Goal: Information Seeking & Learning: Check status

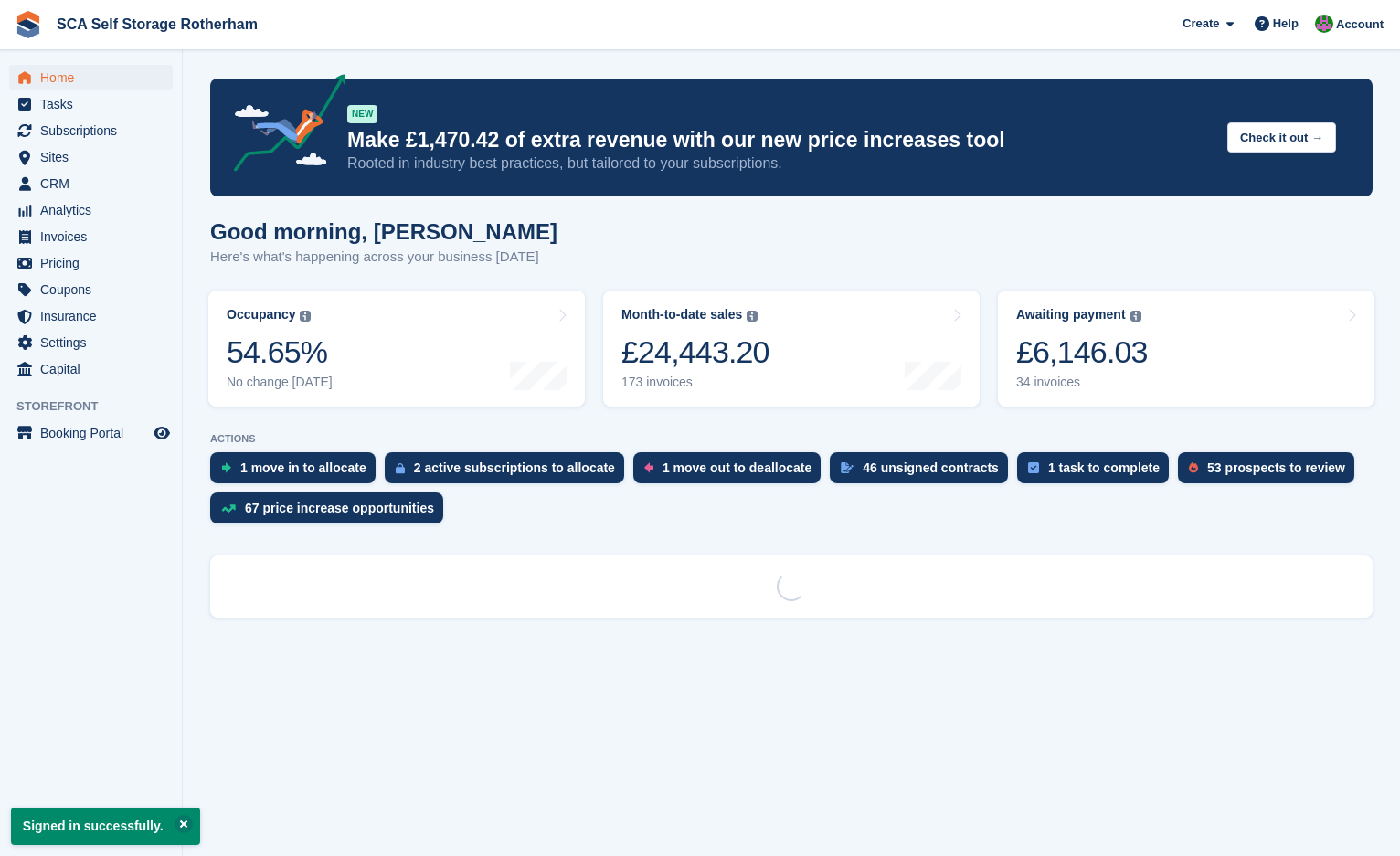
click at [109, 127] on span "Subscriptions" at bounding box center [94, 130] width 109 height 26
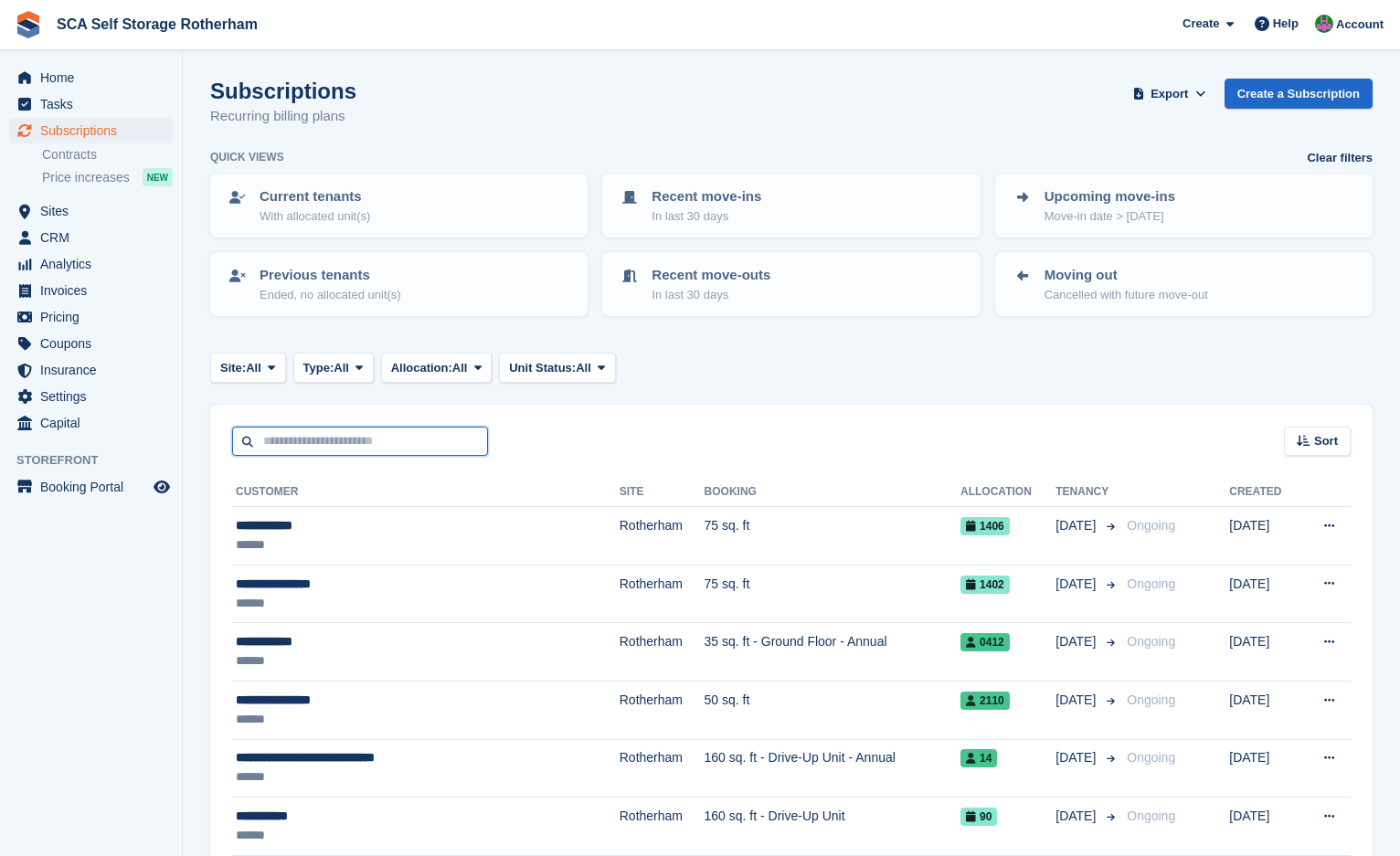
click at [301, 436] on input "text" at bounding box center [360, 441] width 256 height 31
type input "****"
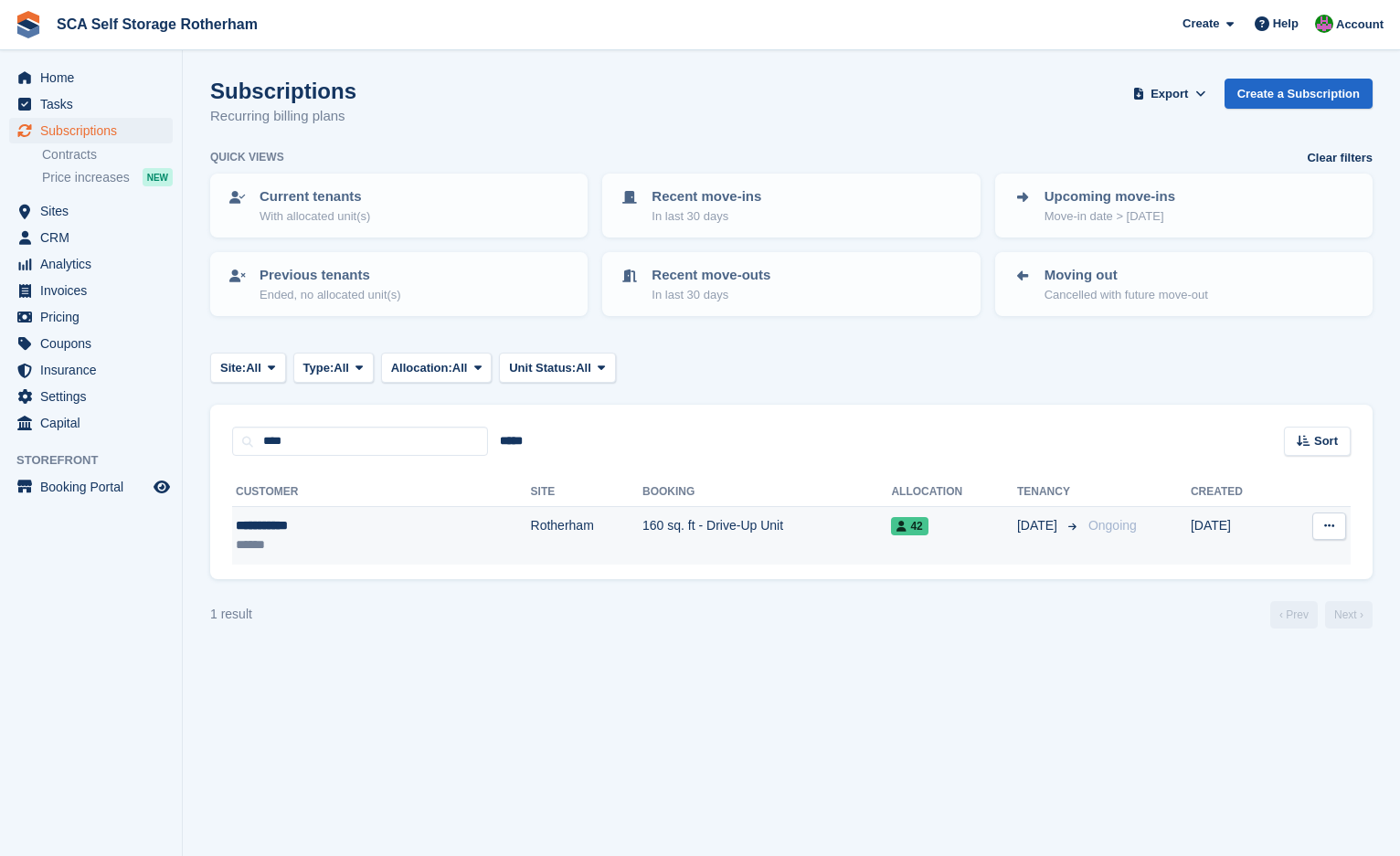
click at [299, 519] on div "**********" at bounding box center [319, 526] width 166 height 19
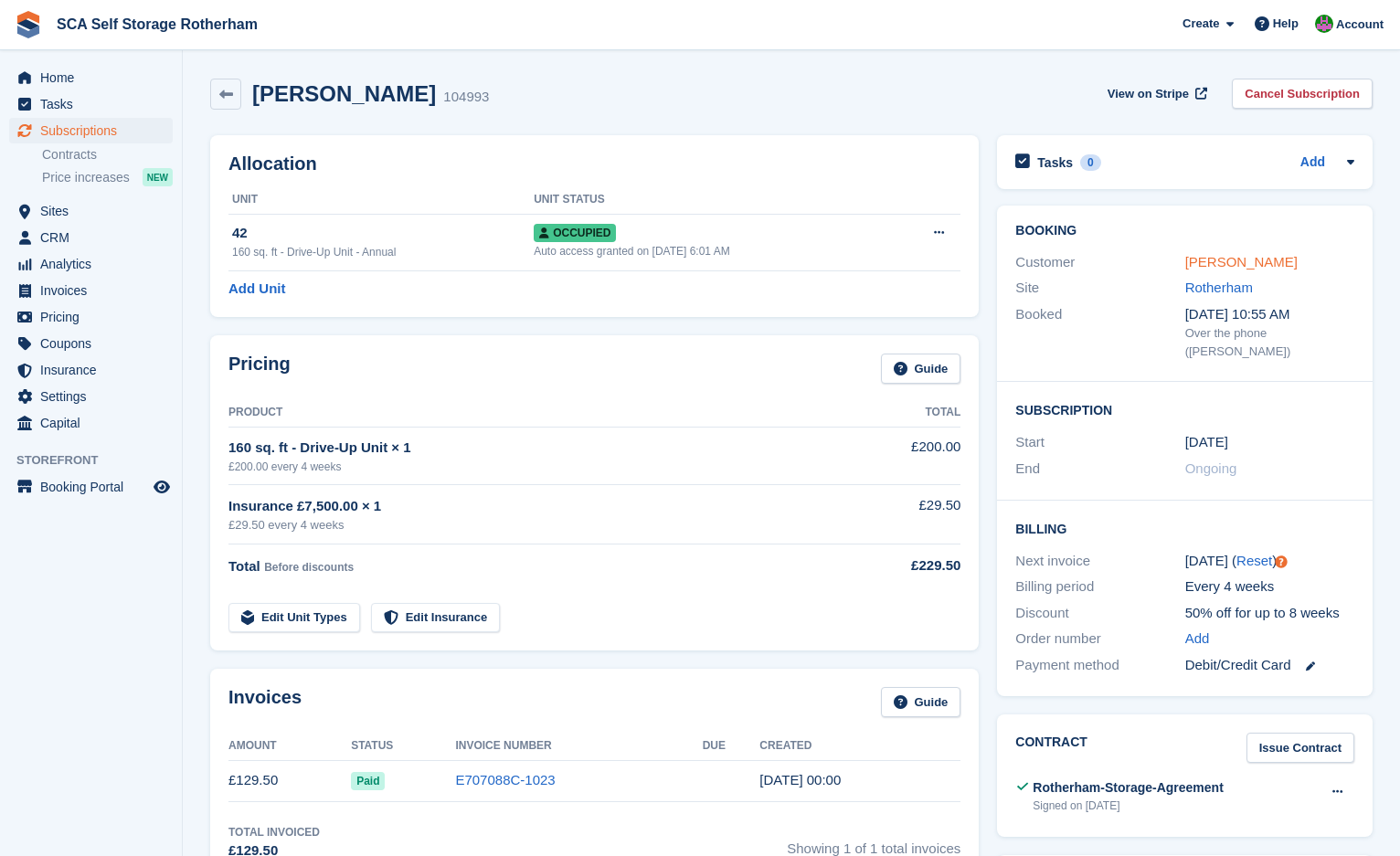
click at [1204, 259] on link "Trevor Owen" at bounding box center [1241, 261] width 112 height 16
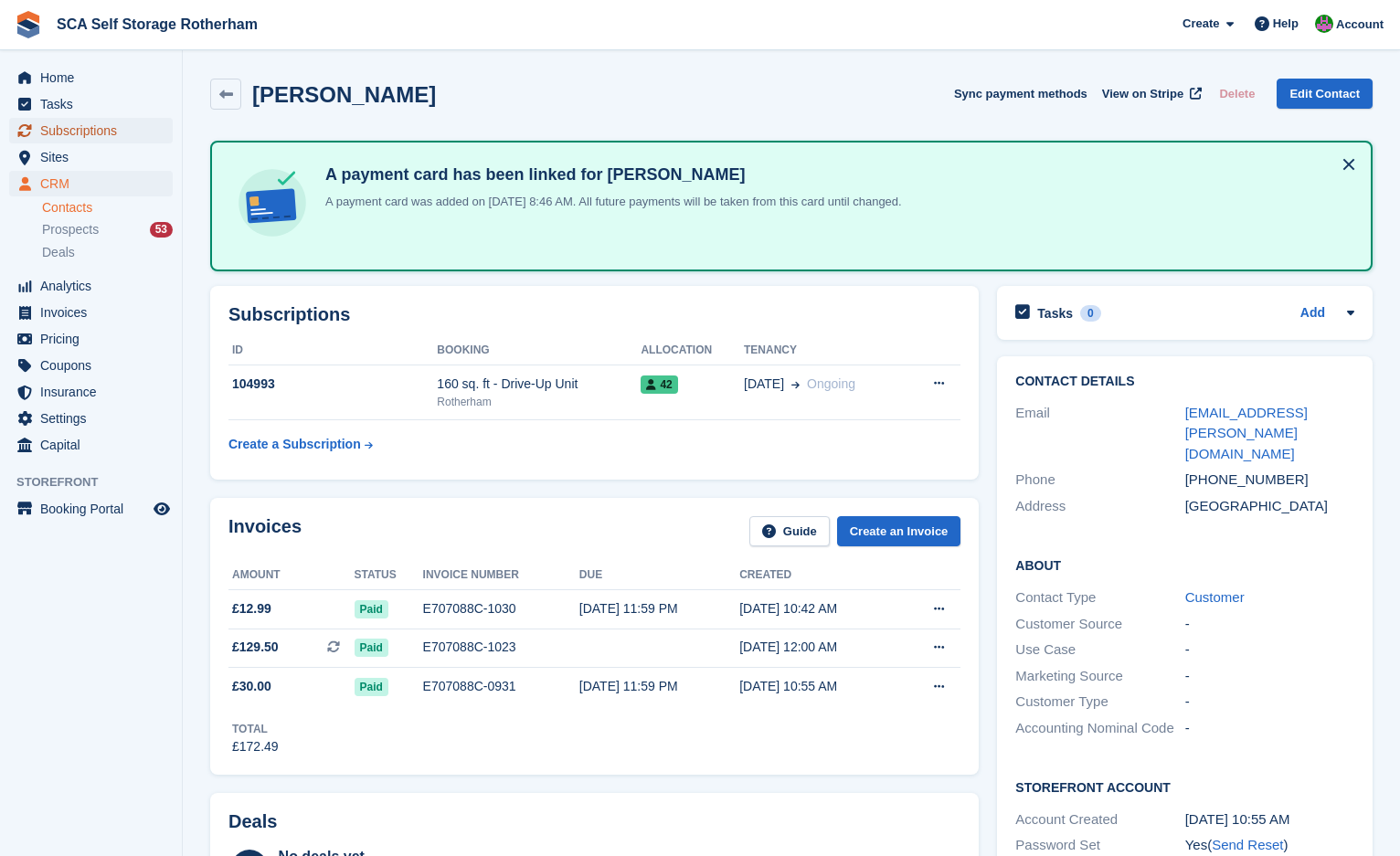
click at [105, 132] on span "Subscriptions" at bounding box center [94, 130] width 109 height 26
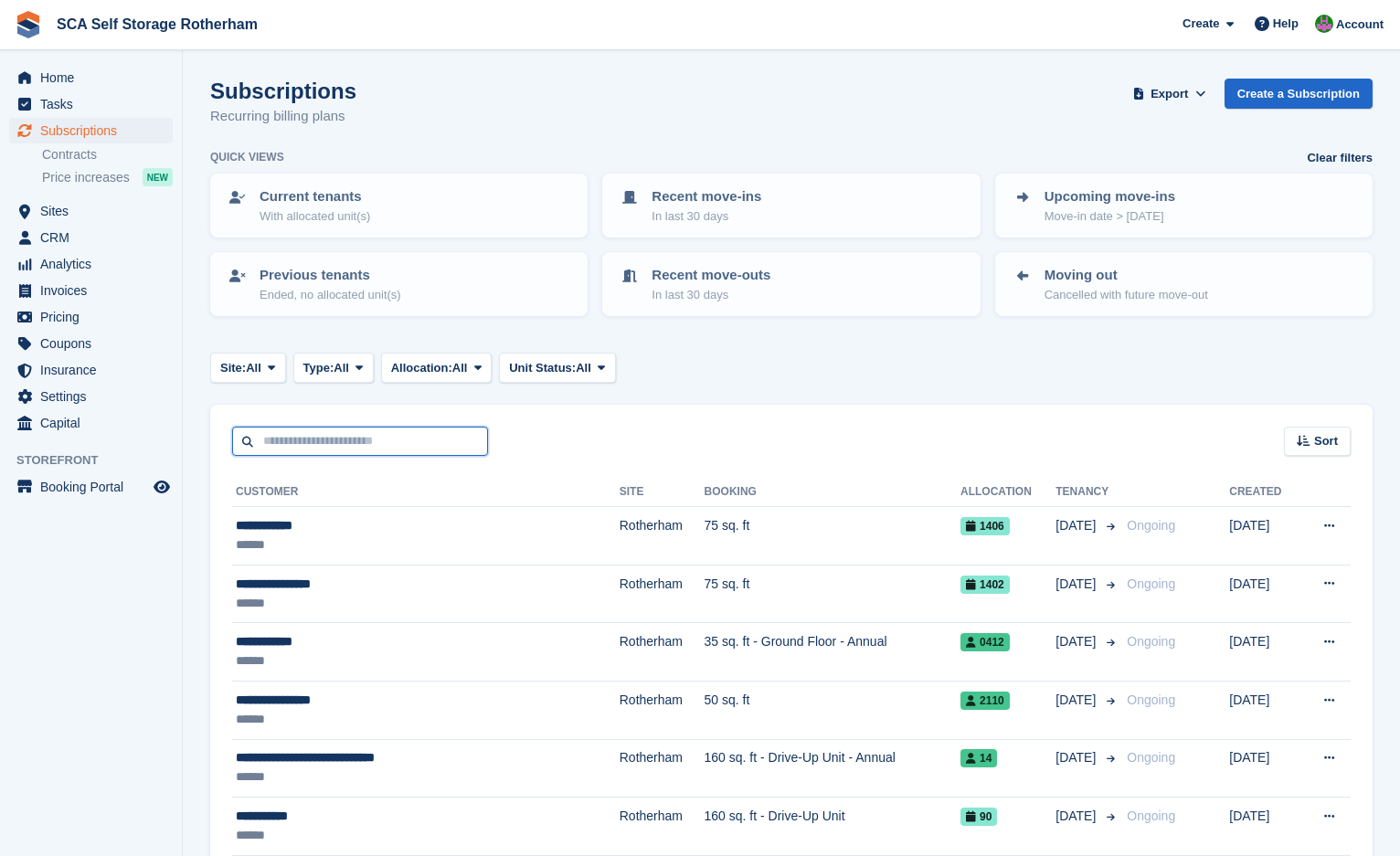
click at [319, 446] on input "text" at bounding box center [360, 441] width 256 height 31
type input "*****"
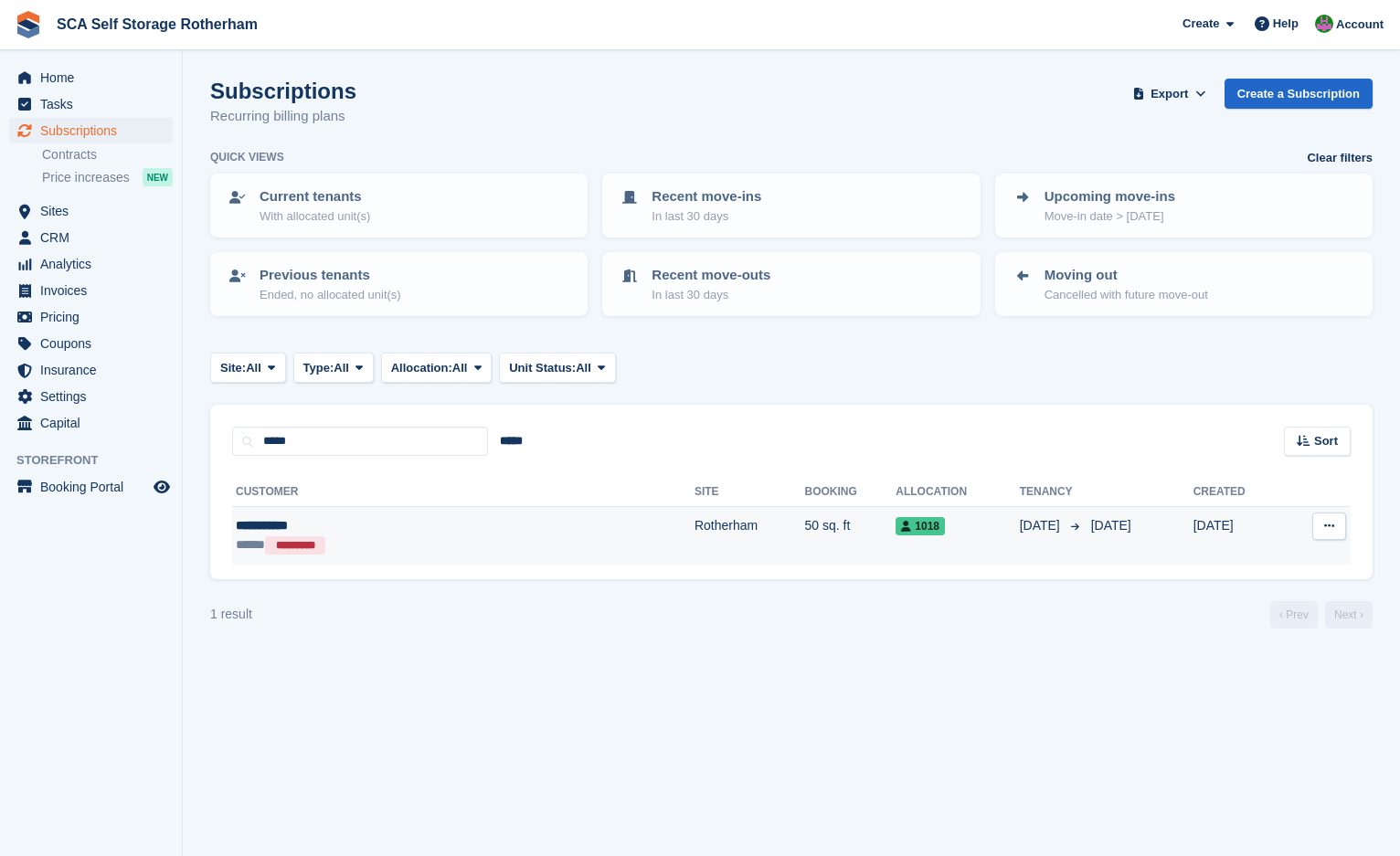
drag, startPoint x: 528, startPoint y: 541, endPoint x: 514, endPoint y: 542, distance: 14.0
click at [694, 541] on td "Rotherham" at bounding box center [749, 536] width 110 height 57
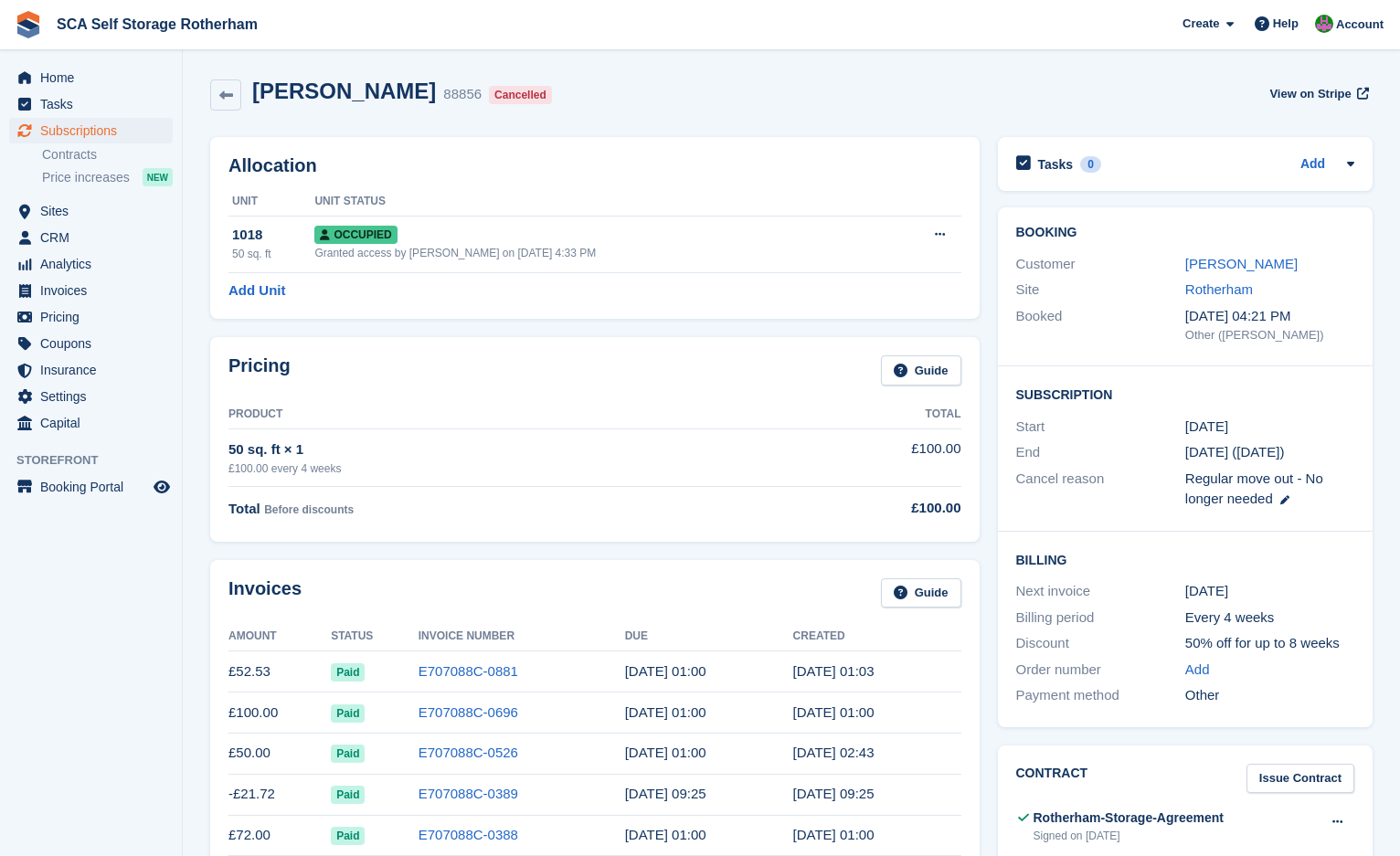
click at [689, 366] on div "Pricing Guide" at bounding box center [594, 376] width 732 height 41
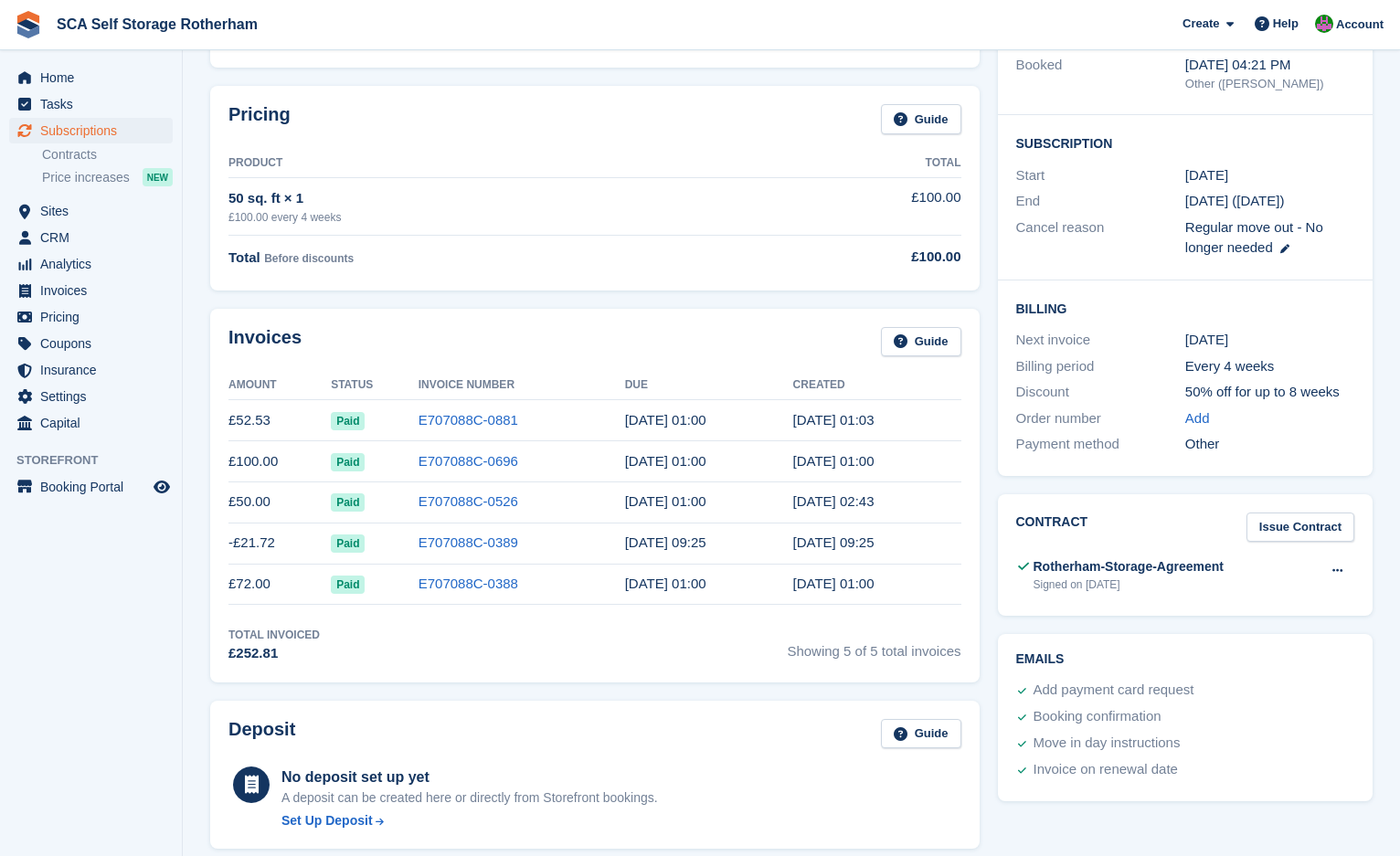
scroll to position [297, 0]
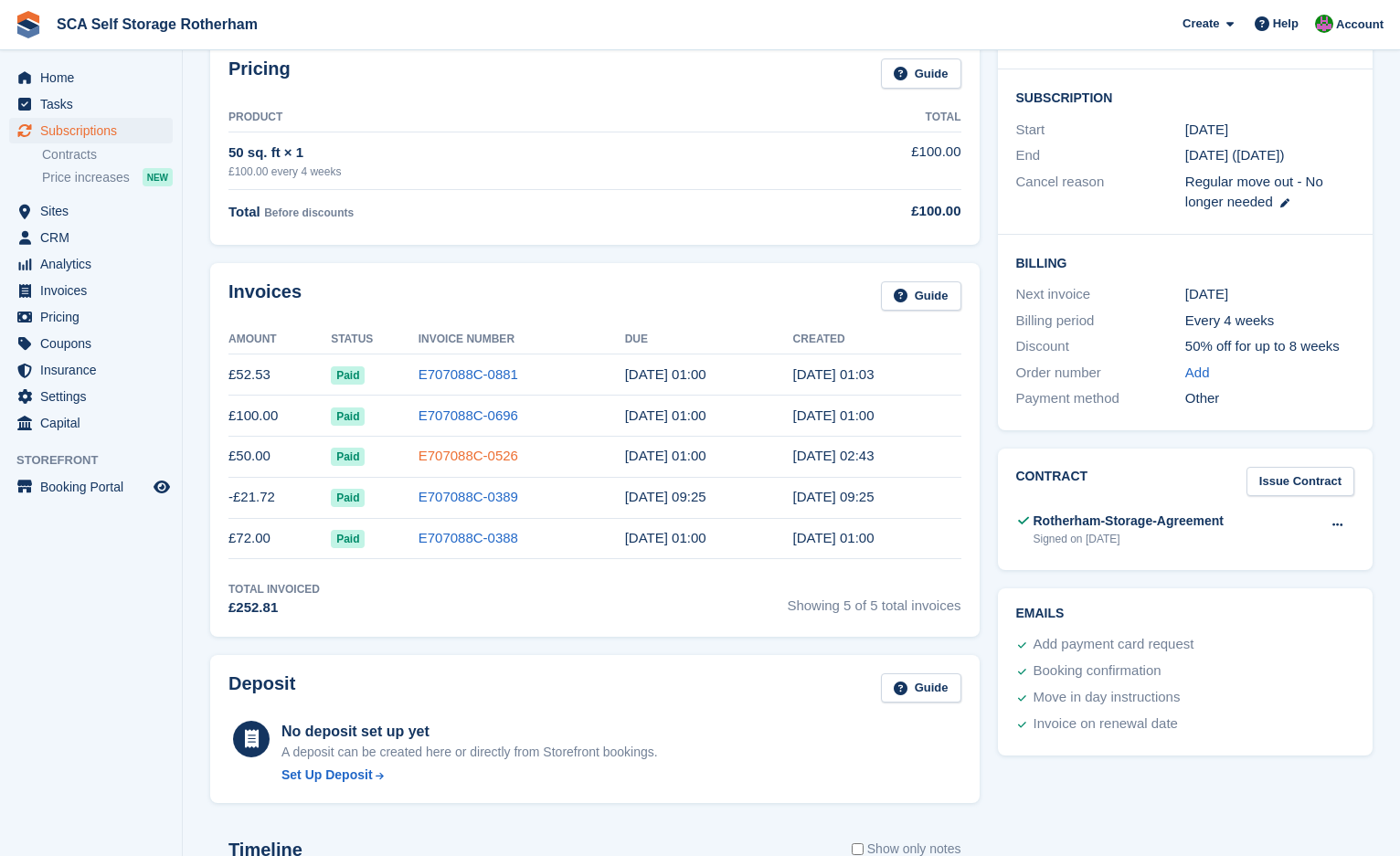
click at [472, 463] on link "E707088C-0526" at bounding box center [469, 454] width 100 height 16
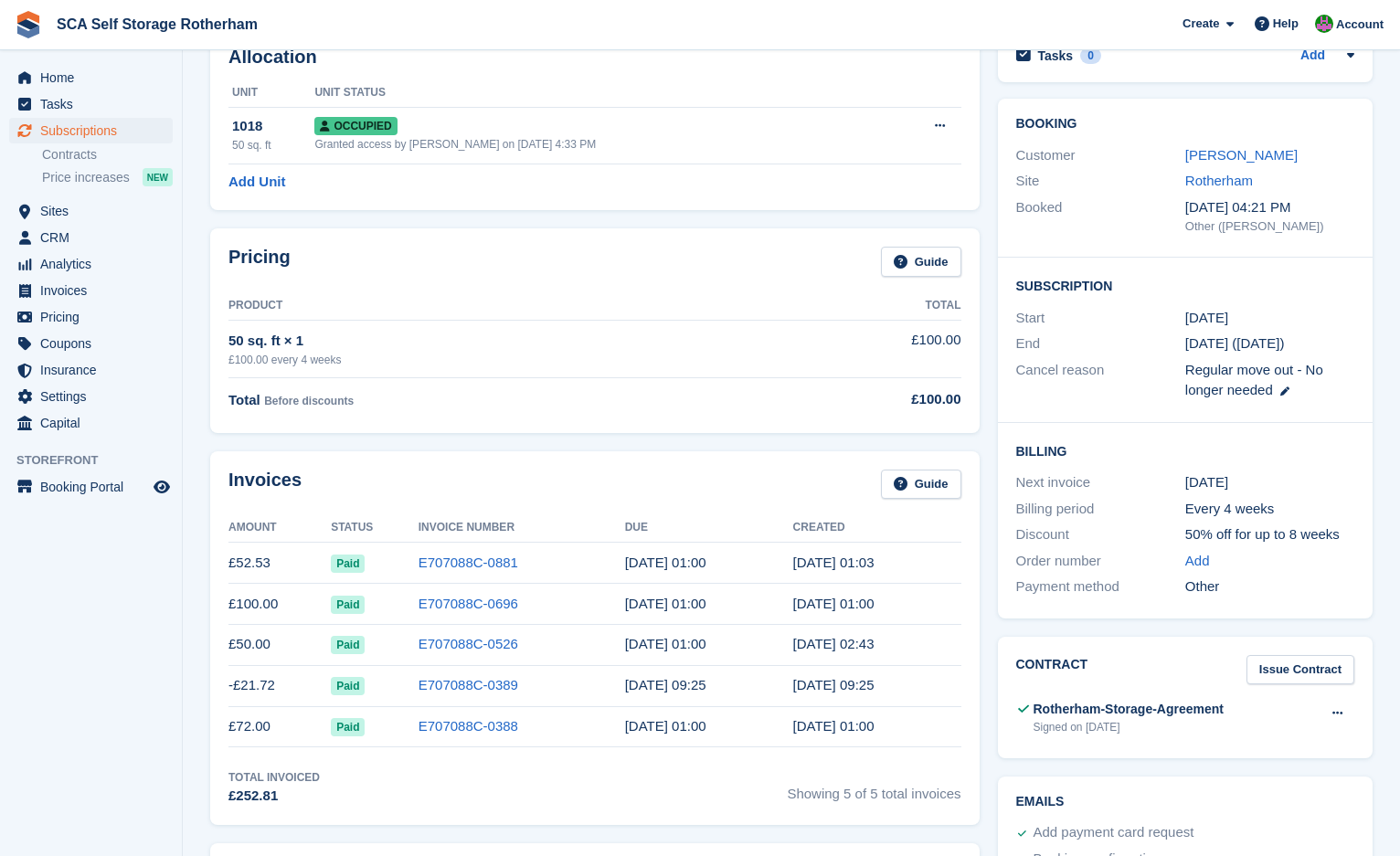
scroll to position [92, 0]
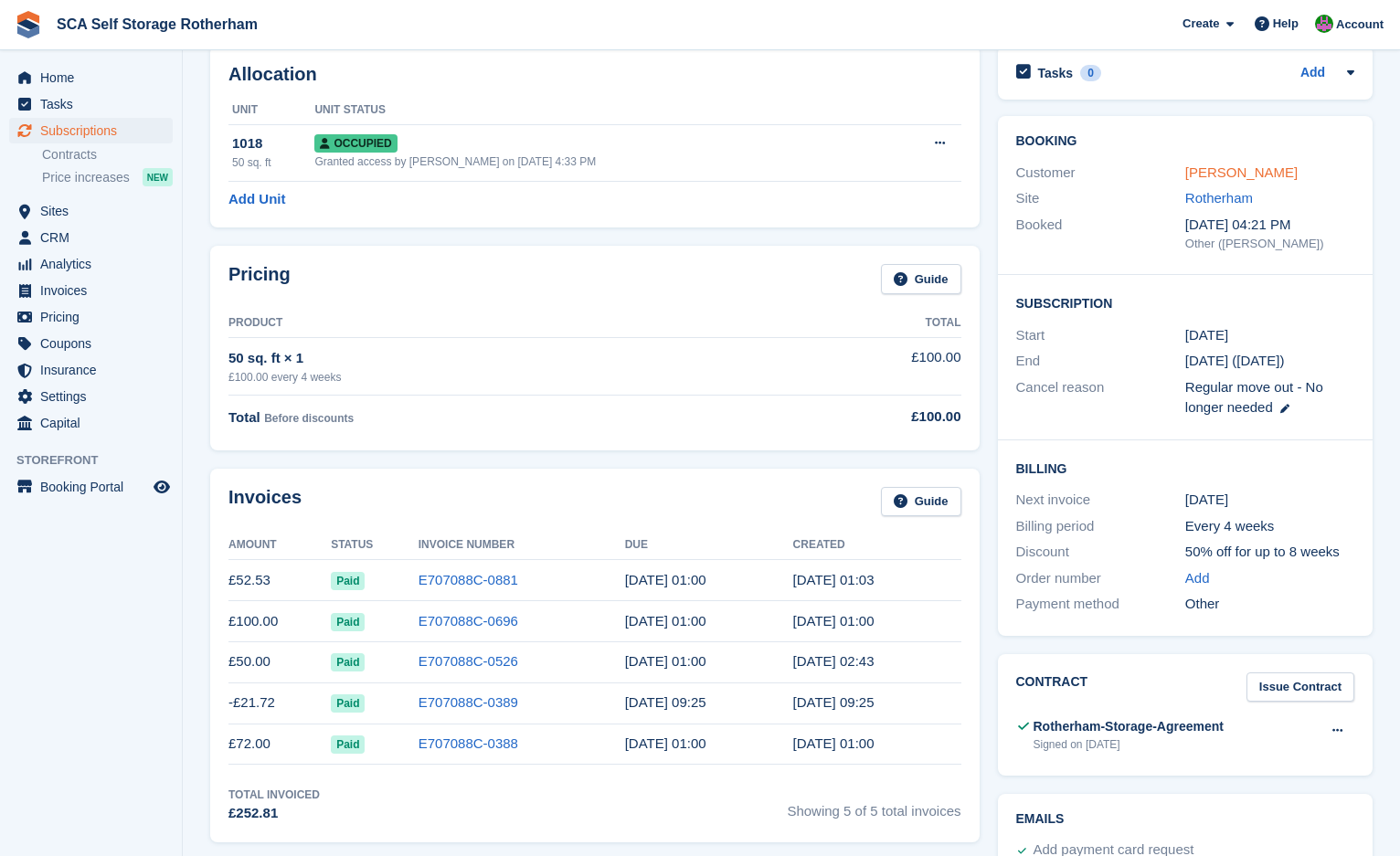
click at [1212, 171] on link "[PERSON_NAME]" at bounding box center [1241, 172] width 112 height 16
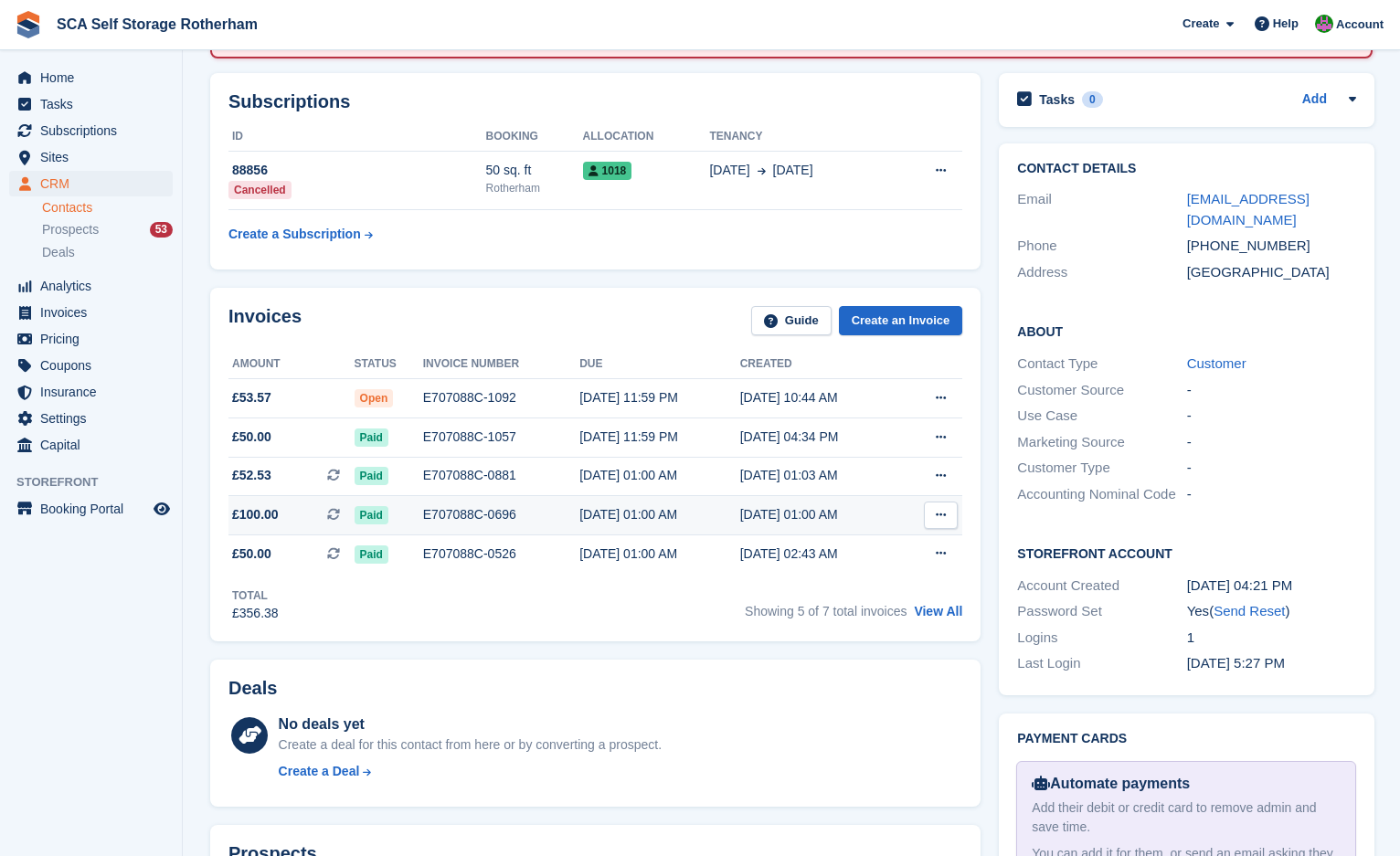
scroll to position [229, 0]
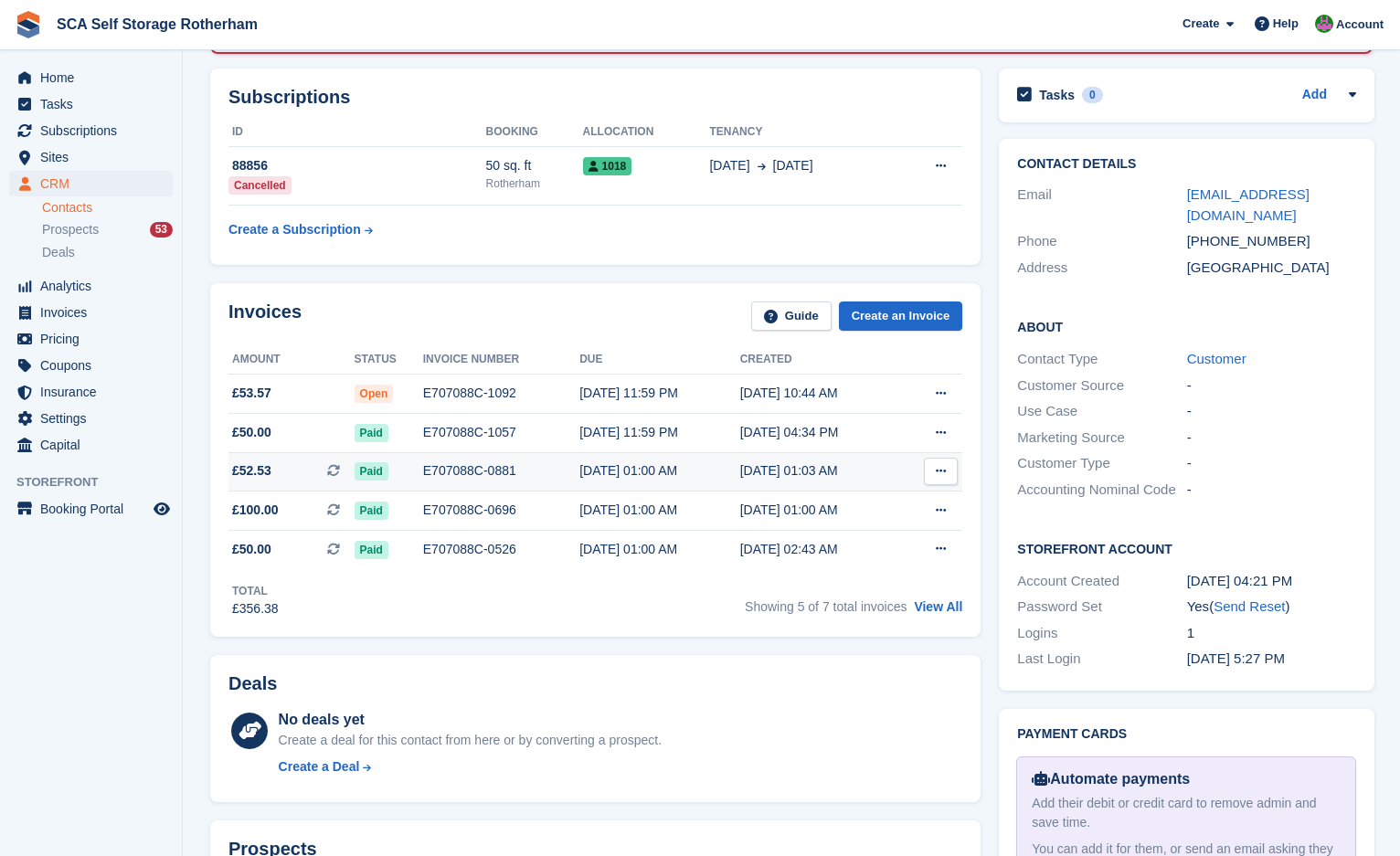
click at [519, 461] on div "E707088C-0881" at bounding box center [501, 470] width 156 height 19
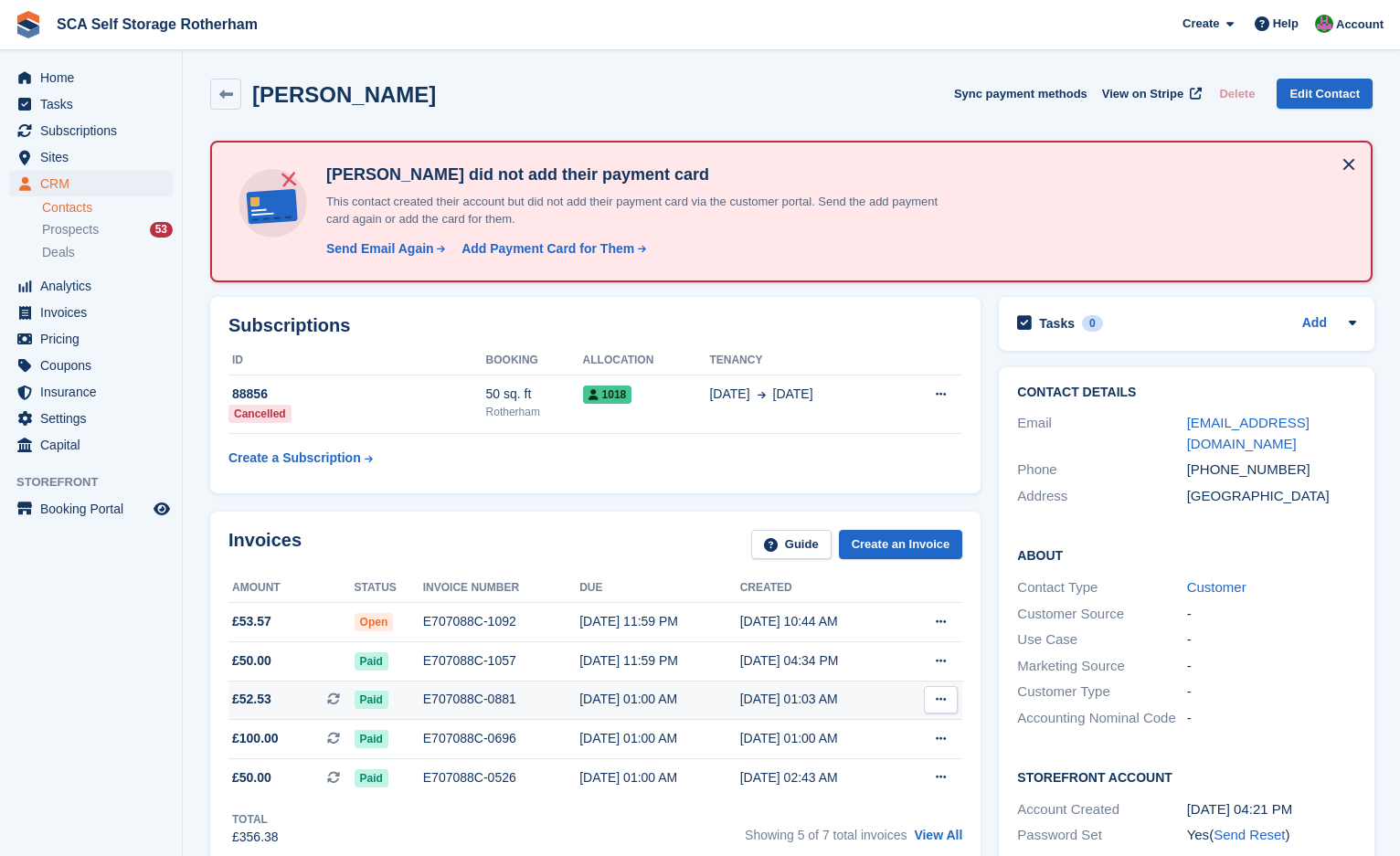
scroll to position [229, 0]
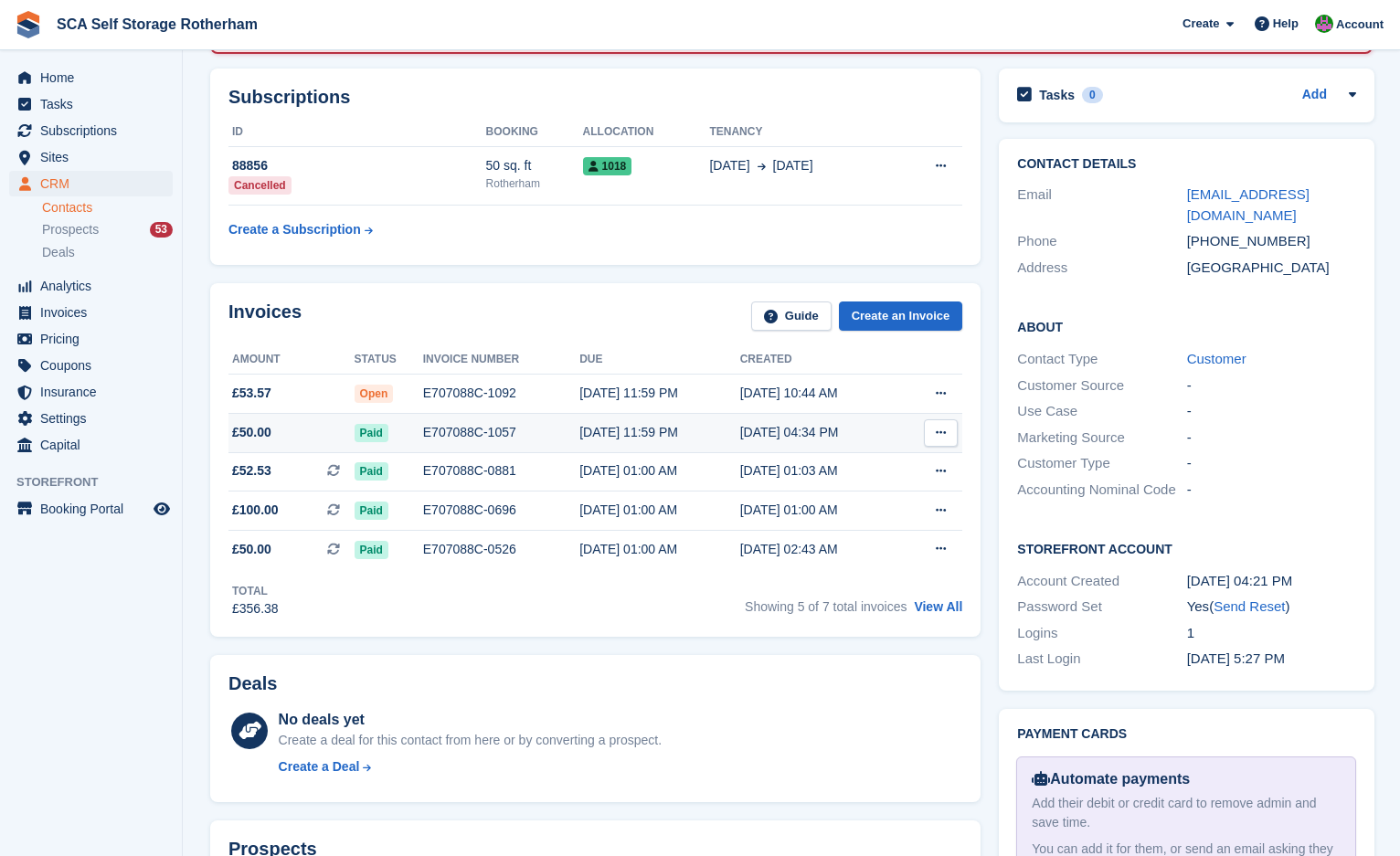
click at [506, 433] on div "E707088C-1057" at bounding box center [501, 432] width 156 height 19
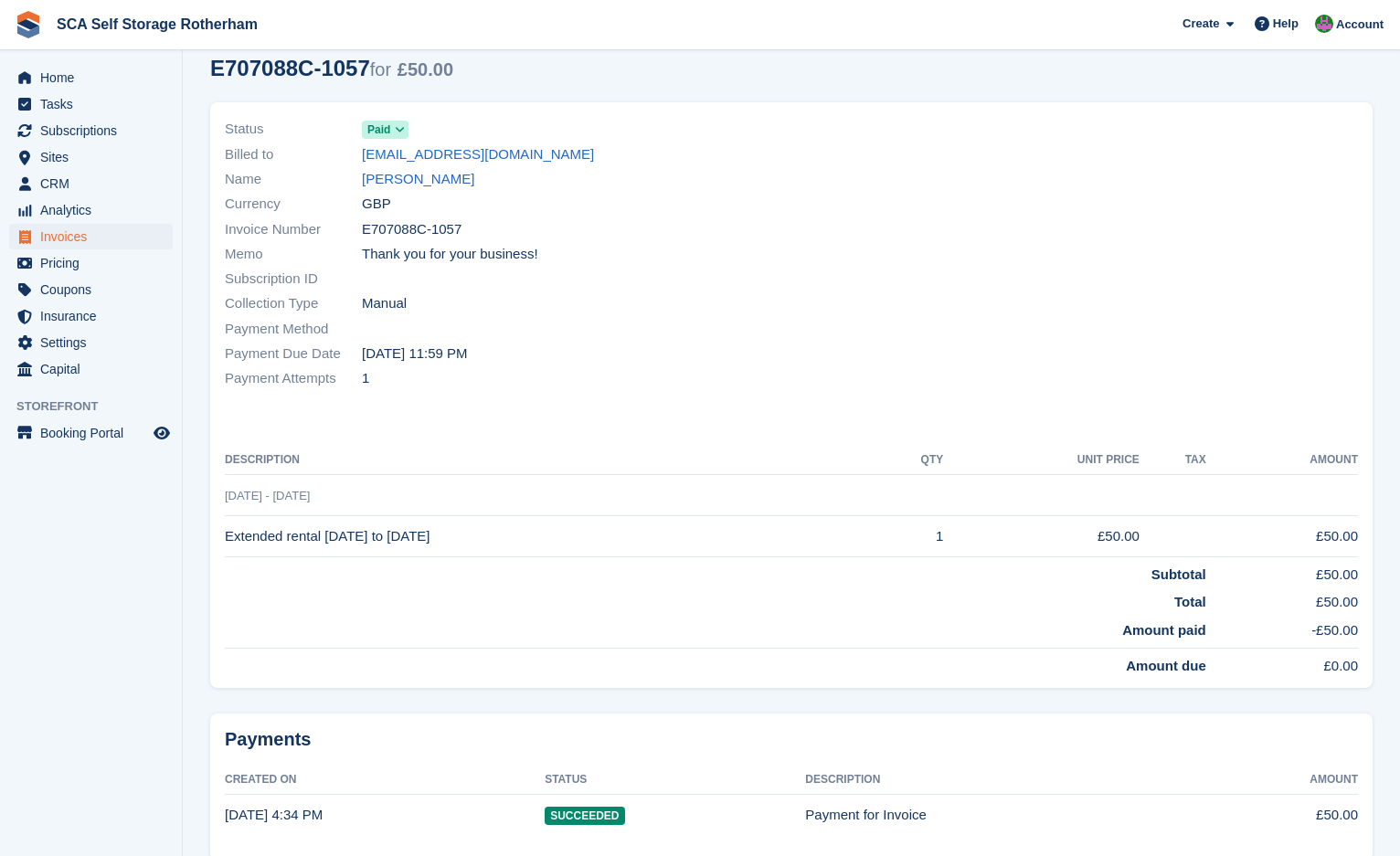
scroll to position [92, 0]
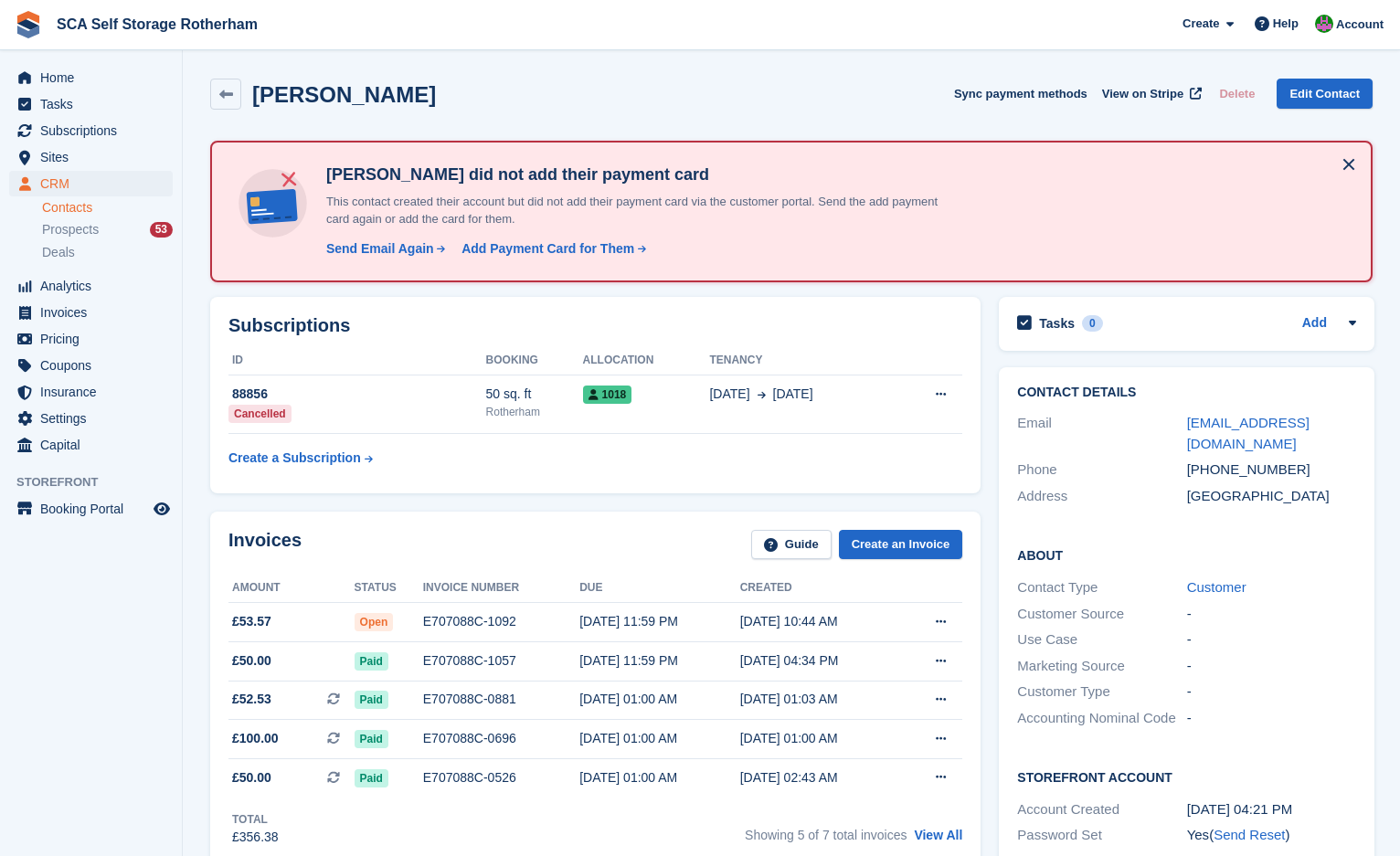
scroll to position [229, 0]
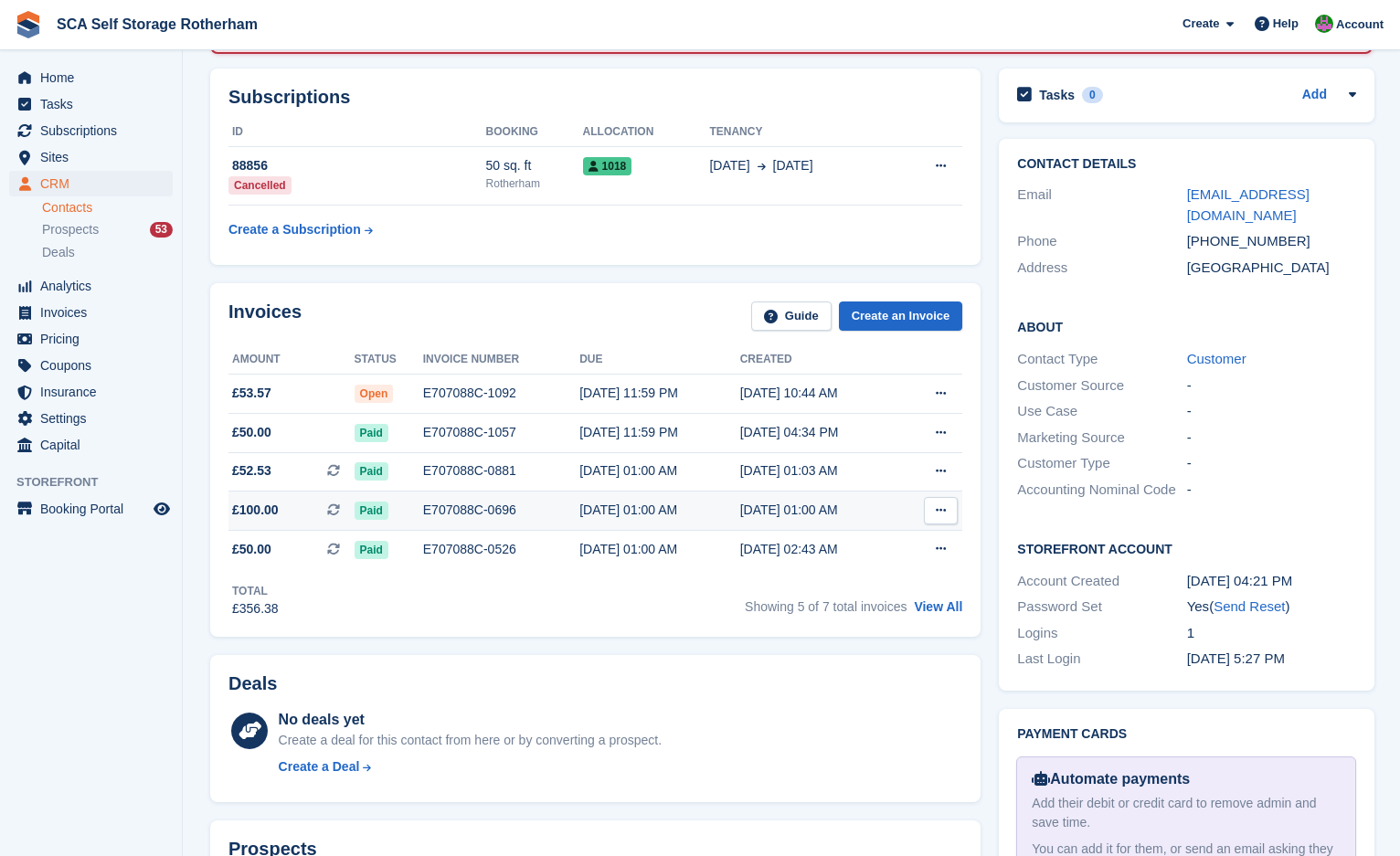
click at [644, 519] on div "[DATE] 01:00 AM" at bounding box center [660, 510] width 161 height 19
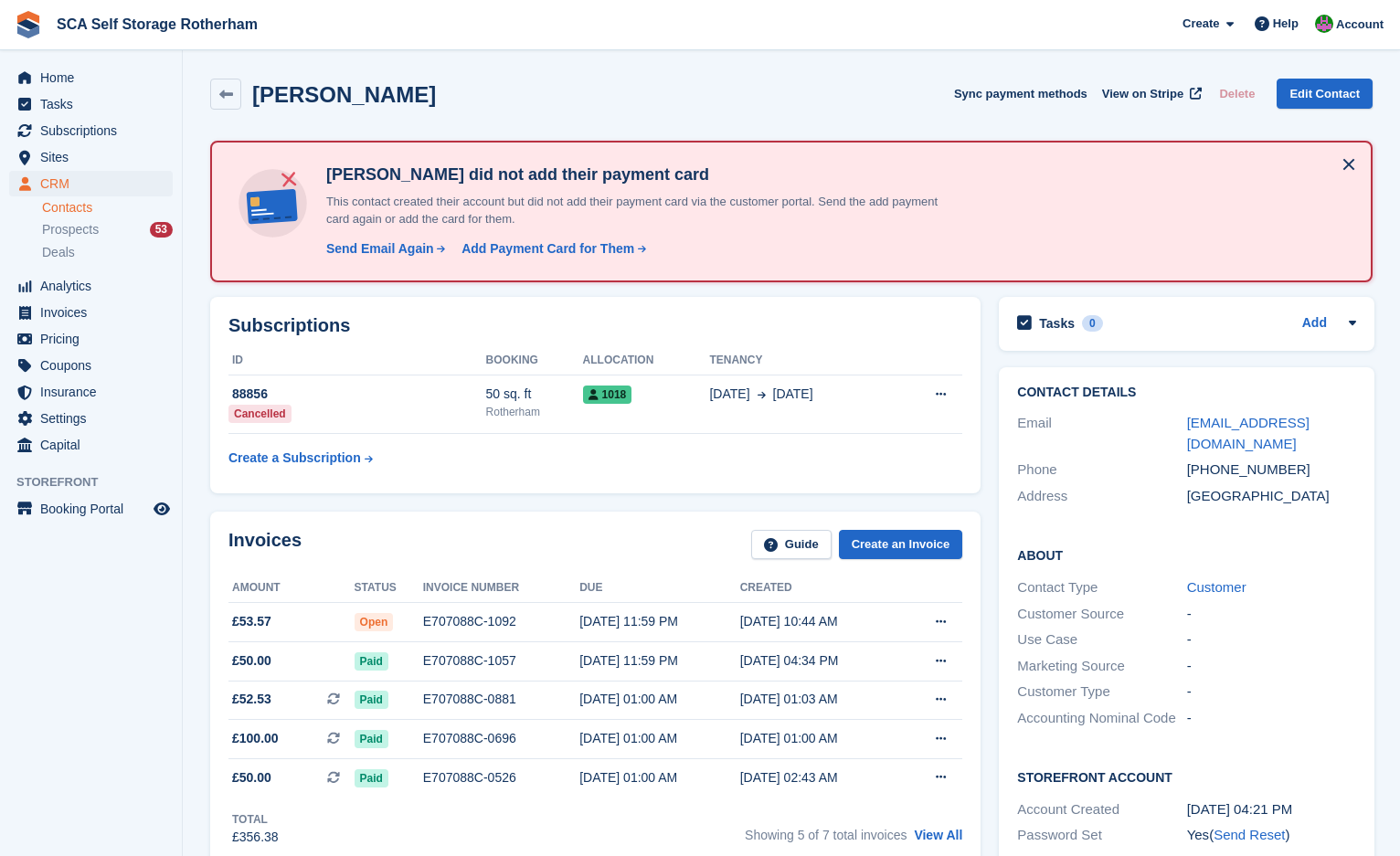
scroll to position [229, 0]
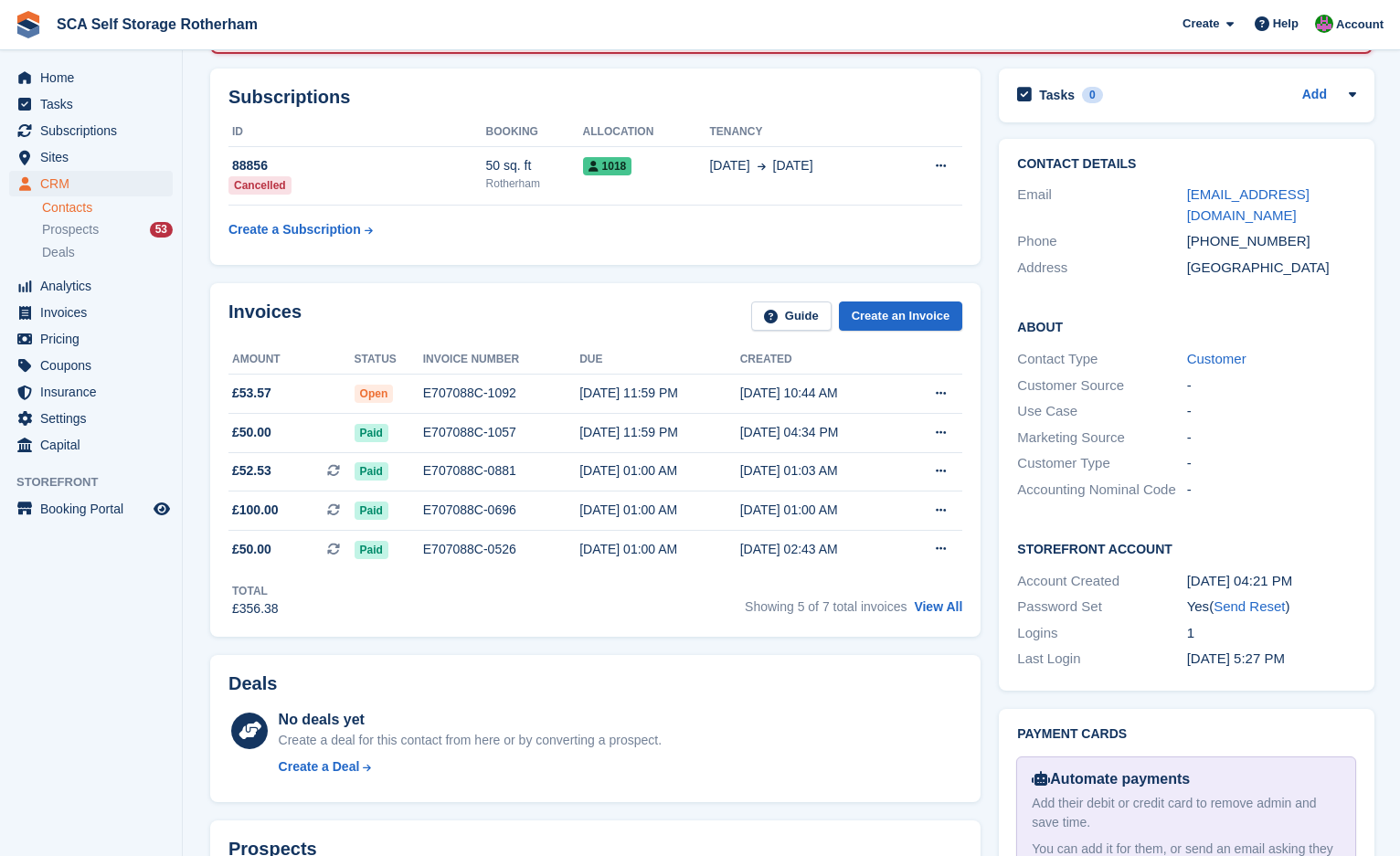
click at [537, 638] on div "Invoices Guide Create an Invoice Amount Status Invoice number Due Created £53.5…" at bounding box center [595, 460] width 789 height 373
click at [719, 291] on div "Invoices Guide Create an Invoice Amount Status Invoice number Due Created £53.5…" at bounding box center [595, 460] width 770 height 354
click at [433, 402] on div "E707088C-1092" at bounding box center [501, 392] width 156 height 19
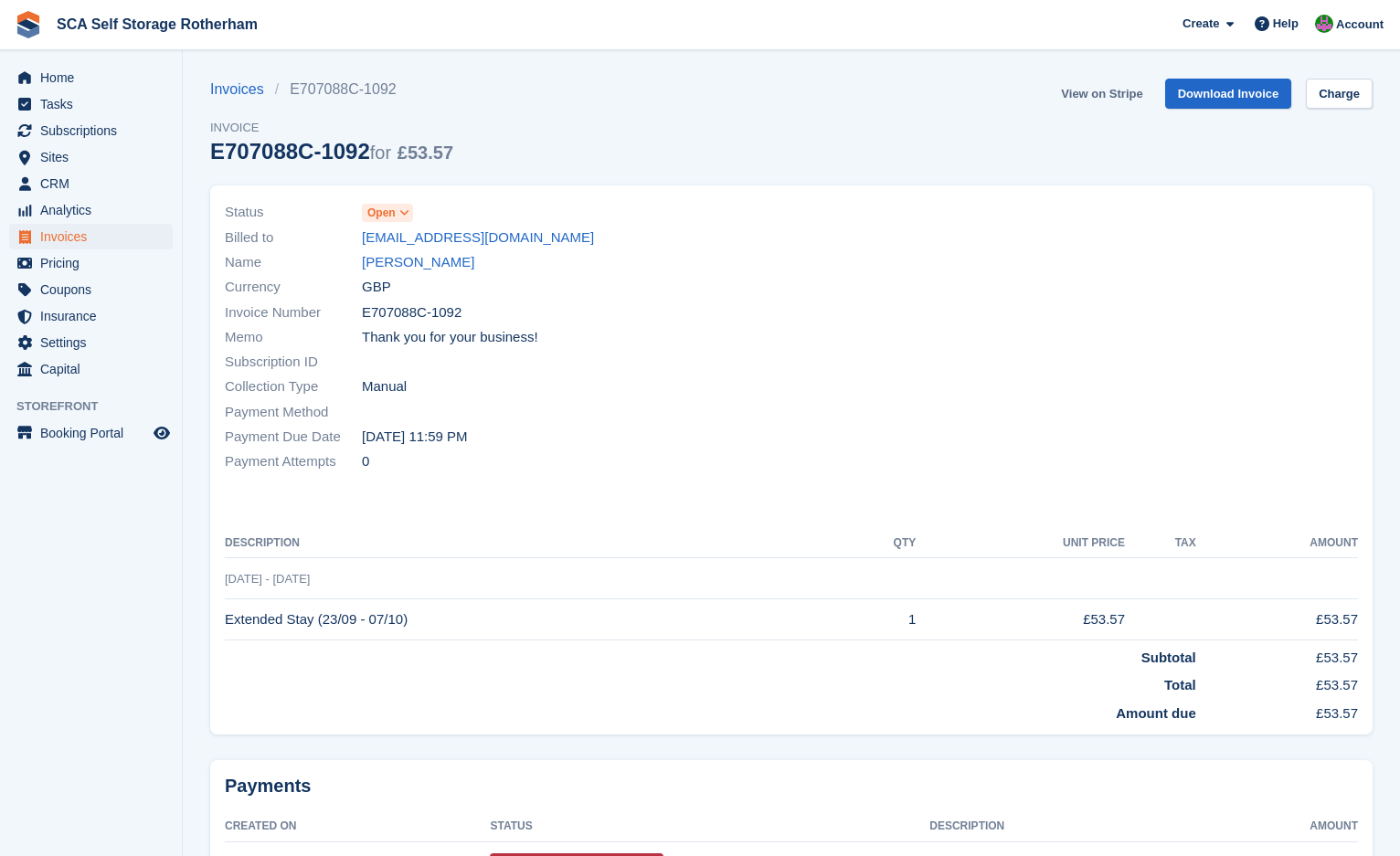
click at [1086, 104] on link "View on Stripe" at bounding box center [1102, 93] width 96 height 31
click at [1102, 87] on link "View on Stripe" at bounding box center [1102, 93] width 96 height 31
click at [418, 263] on link "Tasha Wylde" at bounding box center [418, 262] width 112 height 21
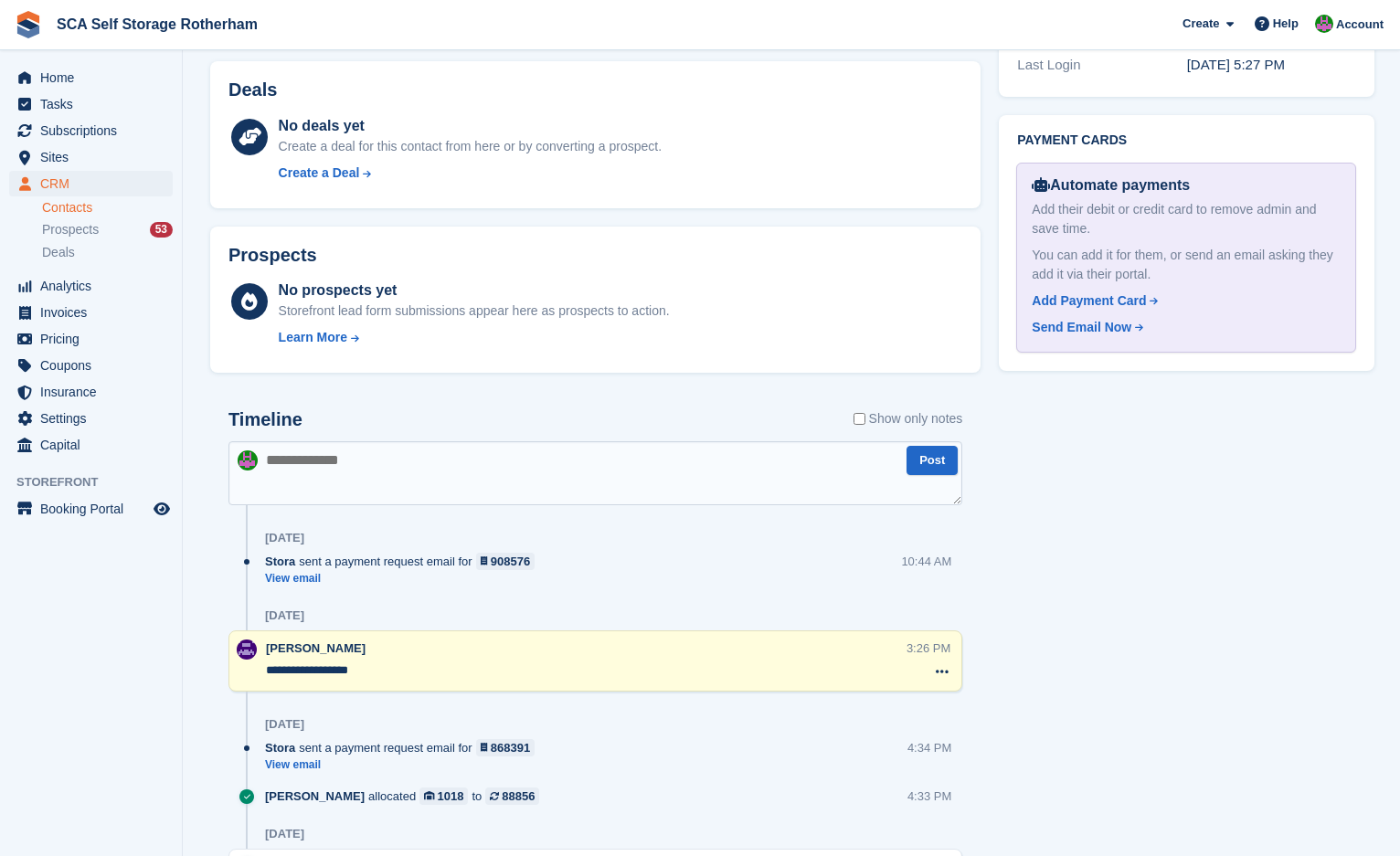
scroll to position [776, 0]
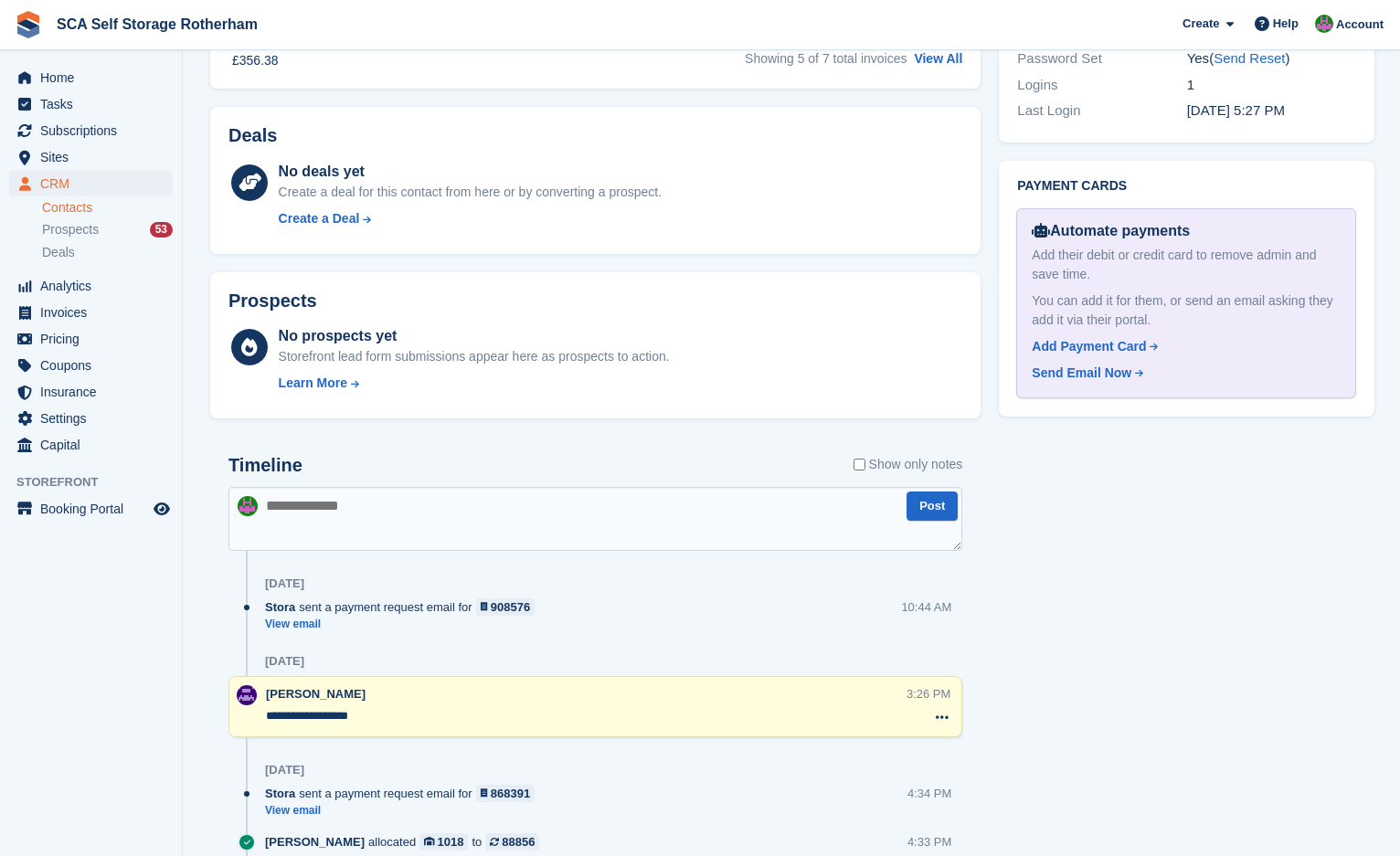
click at [521, 516] on textarea at bounding box center [595, 518] width 733 height 64
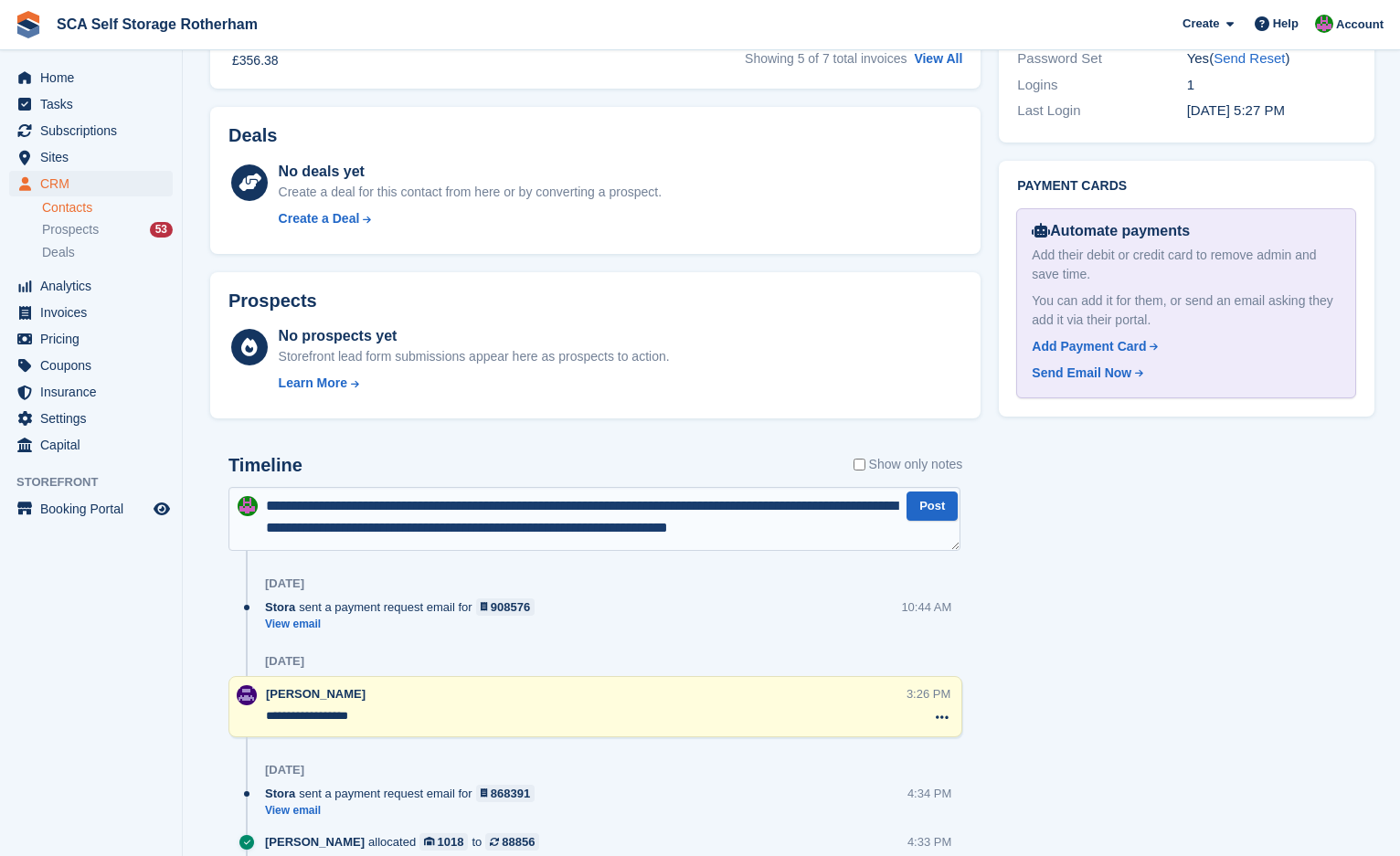
scroll to position [9, 0]
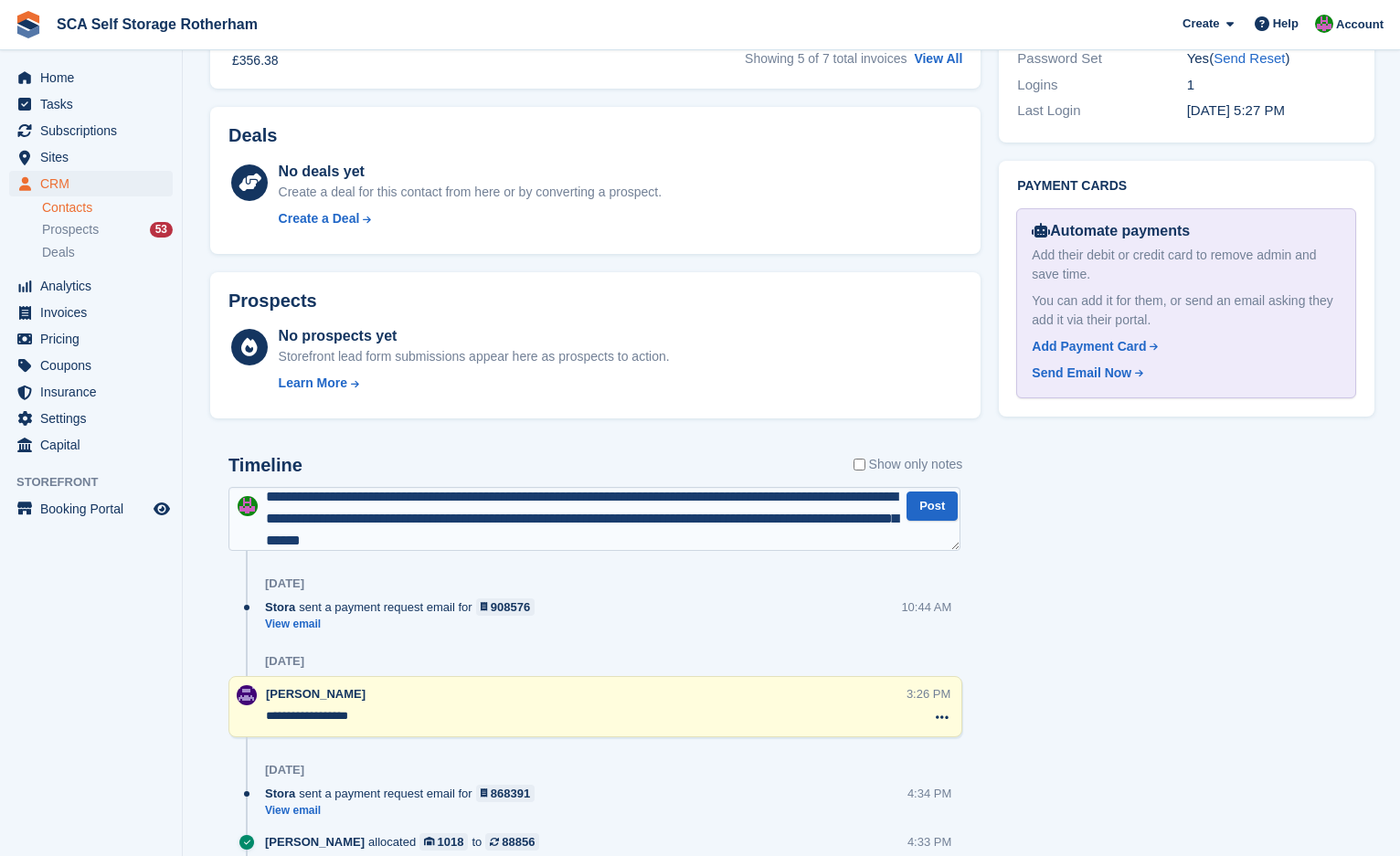
type textarea "**********"
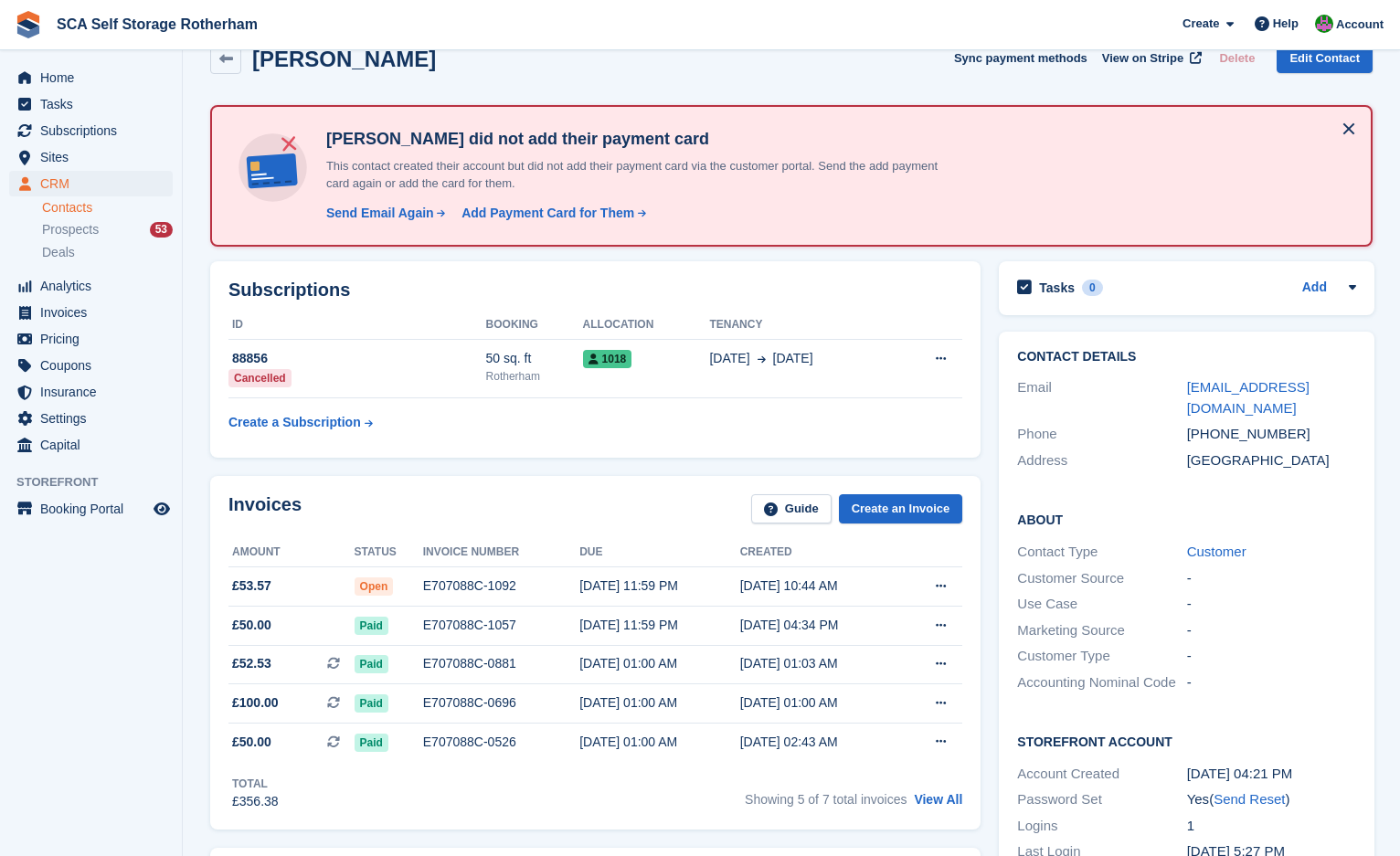
scroll to position [0, 0]
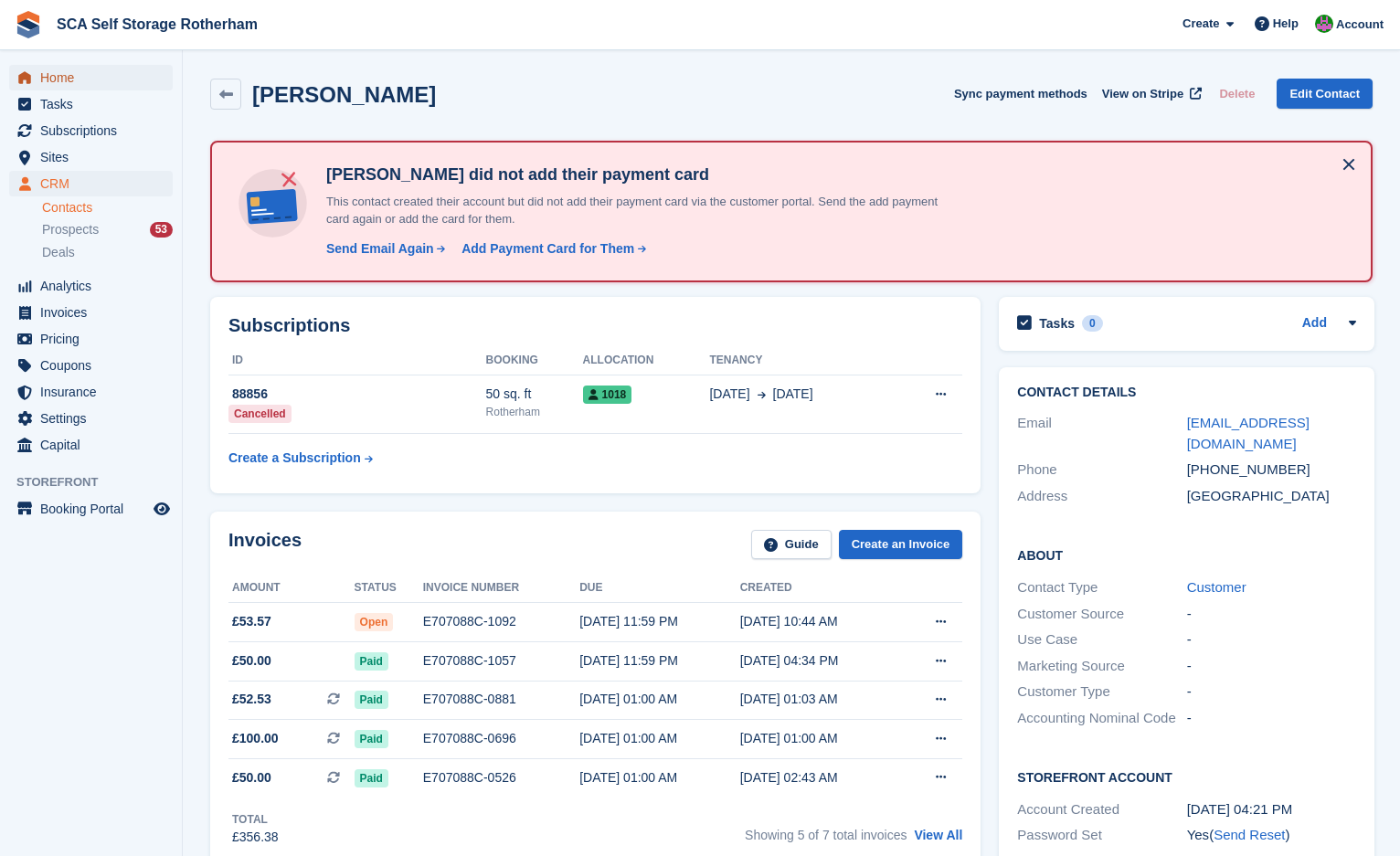
click at [65, 76] on span "Home" at bounding box center [94, 78] width 109 height 26
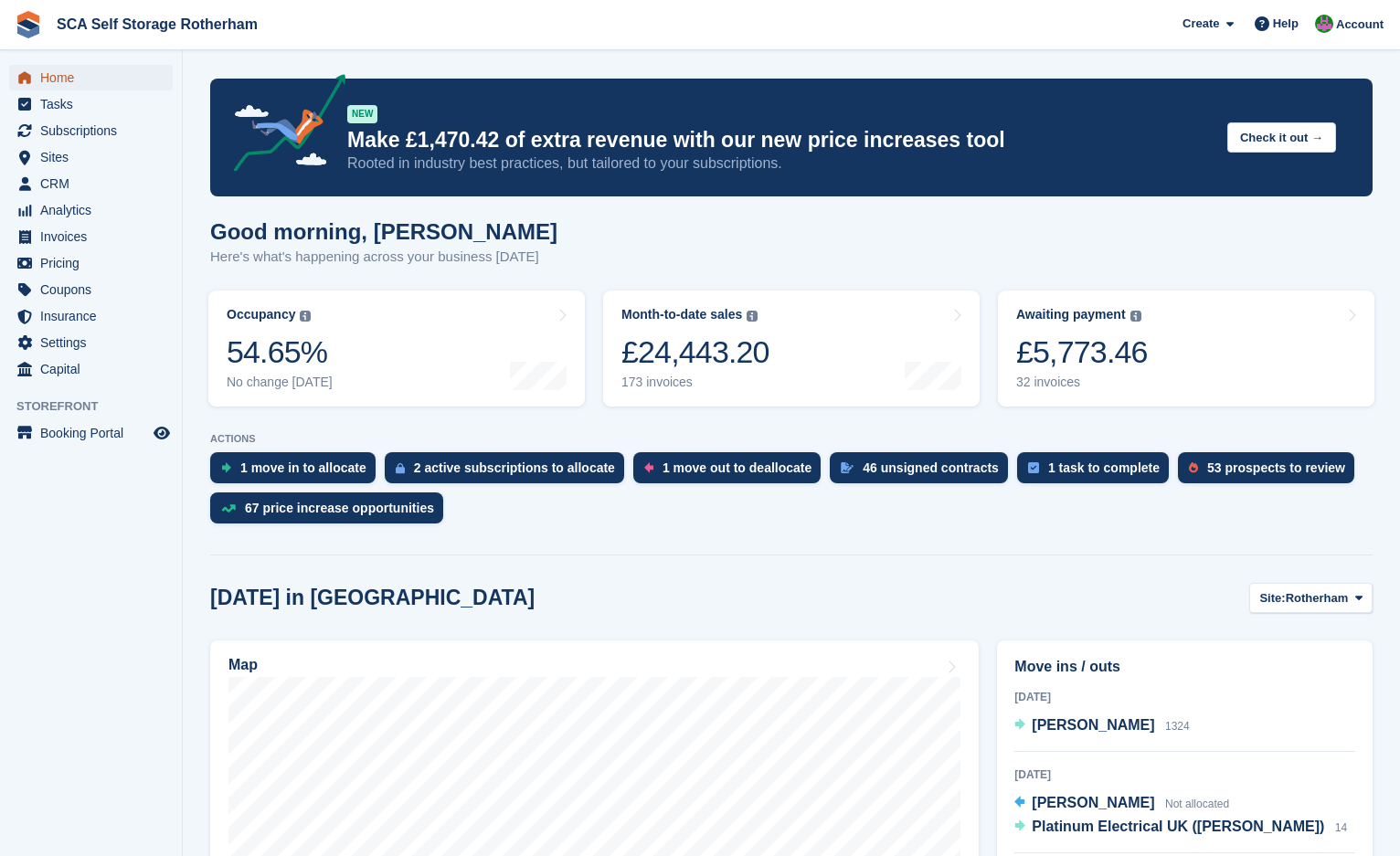
click at [91, 81] on span "Home" at bounding box center [94, 78] width 109 height 26
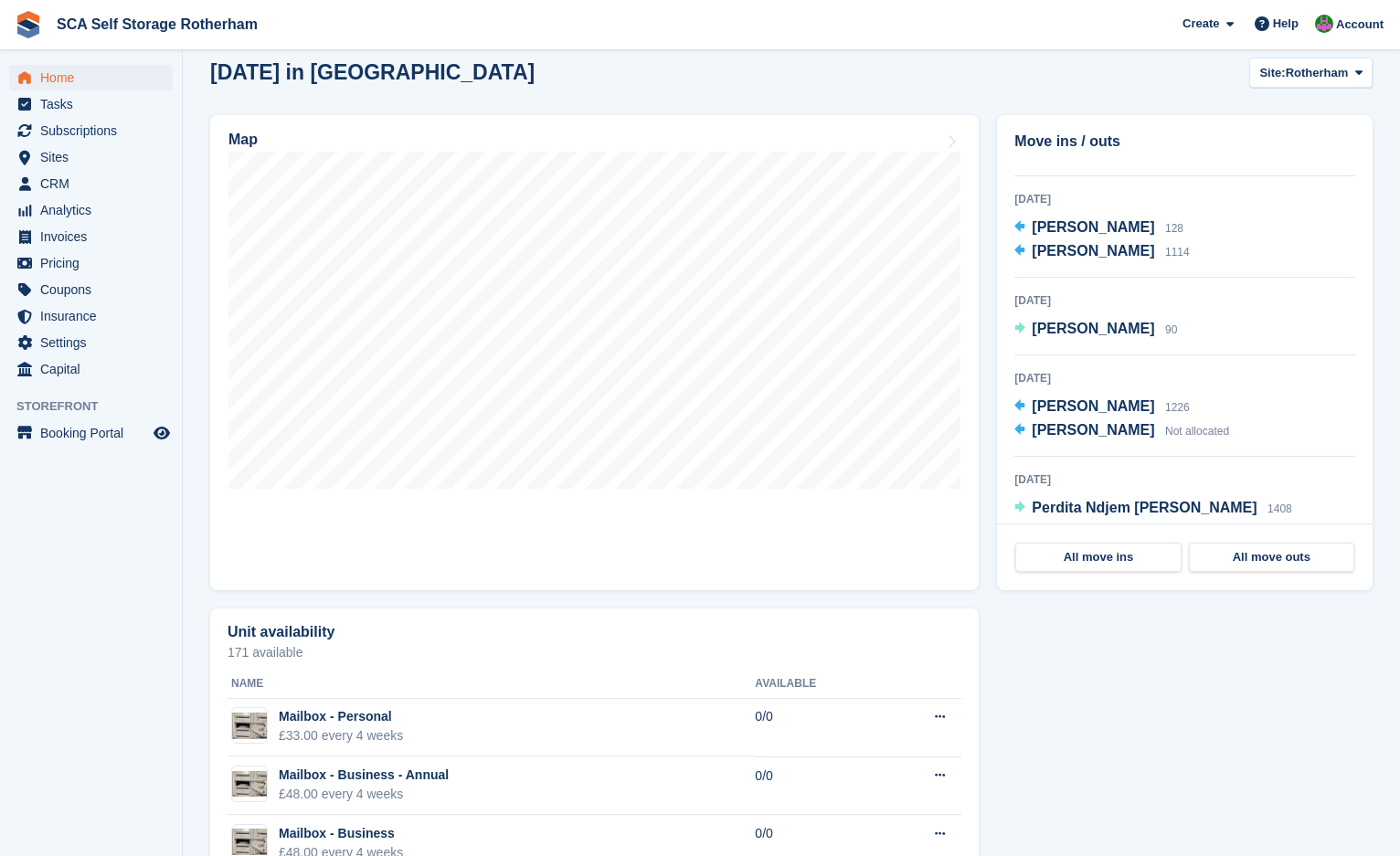
scroll to position [616, 0]
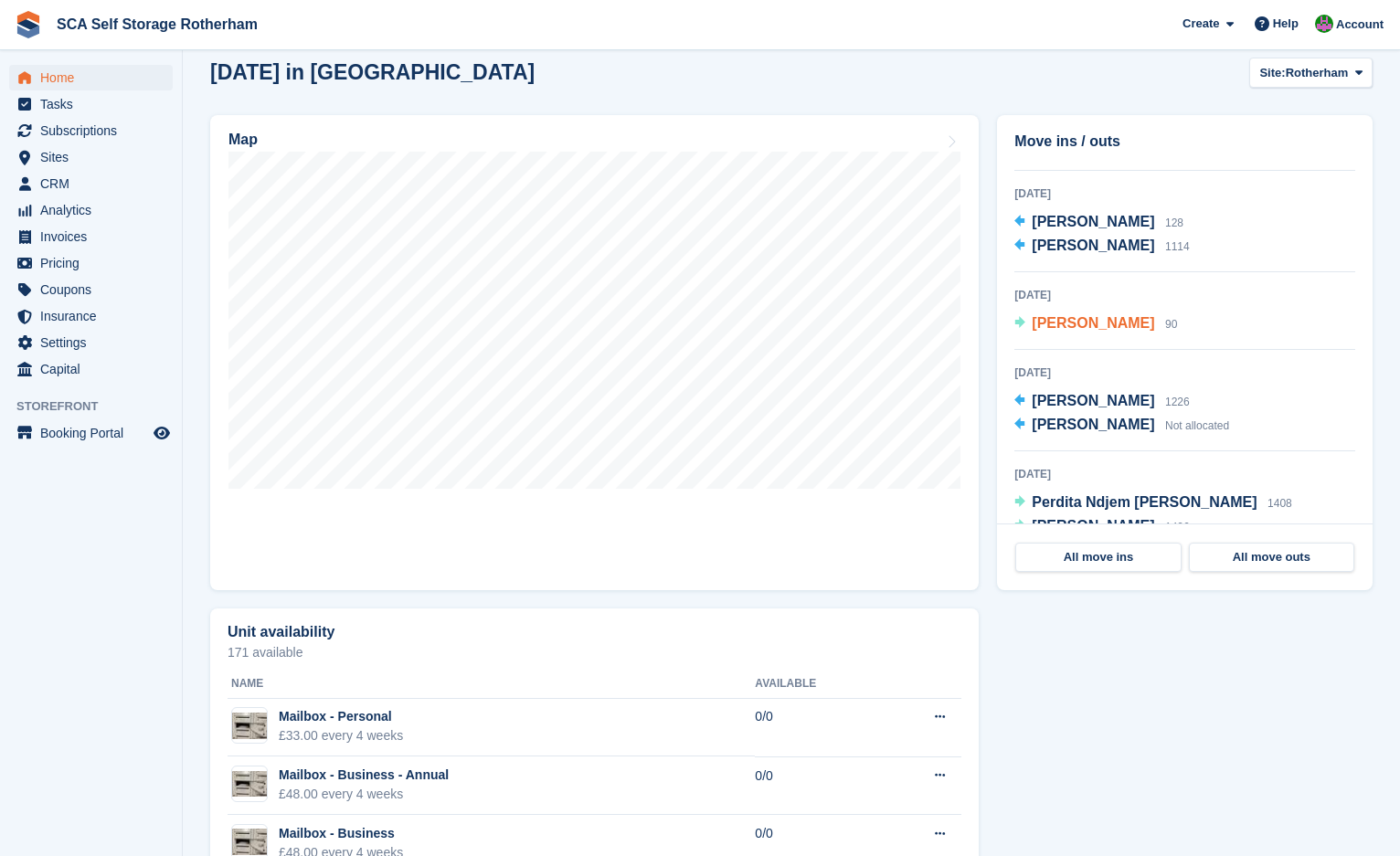
click at [1078, 330] on span "[PERSON_NAME]" at bounding box center [1093, 322] width 122 height 16
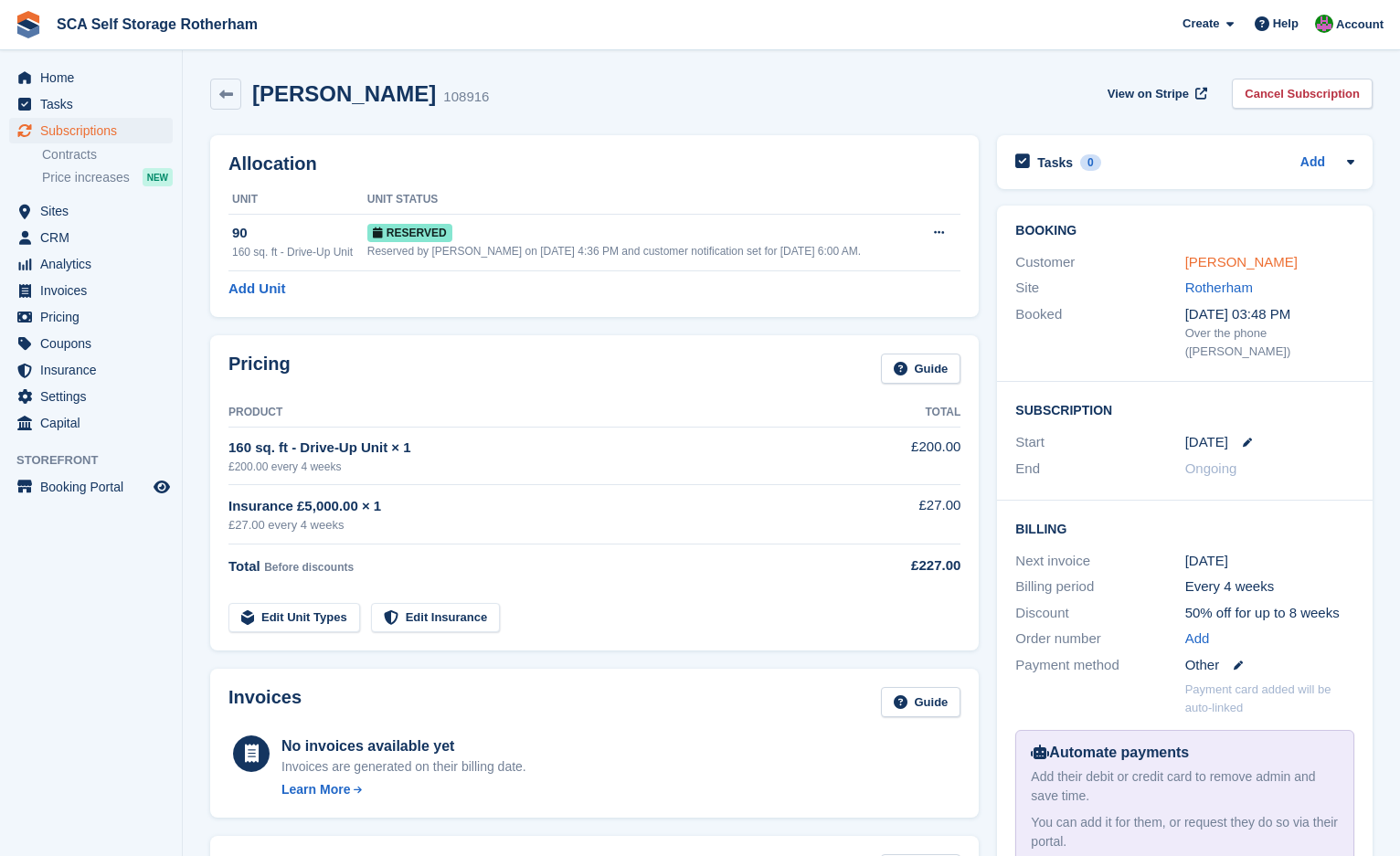
click at [1206, 259] on link "Peter Furby" at bounding box center [1241, 261] width 112 height 16
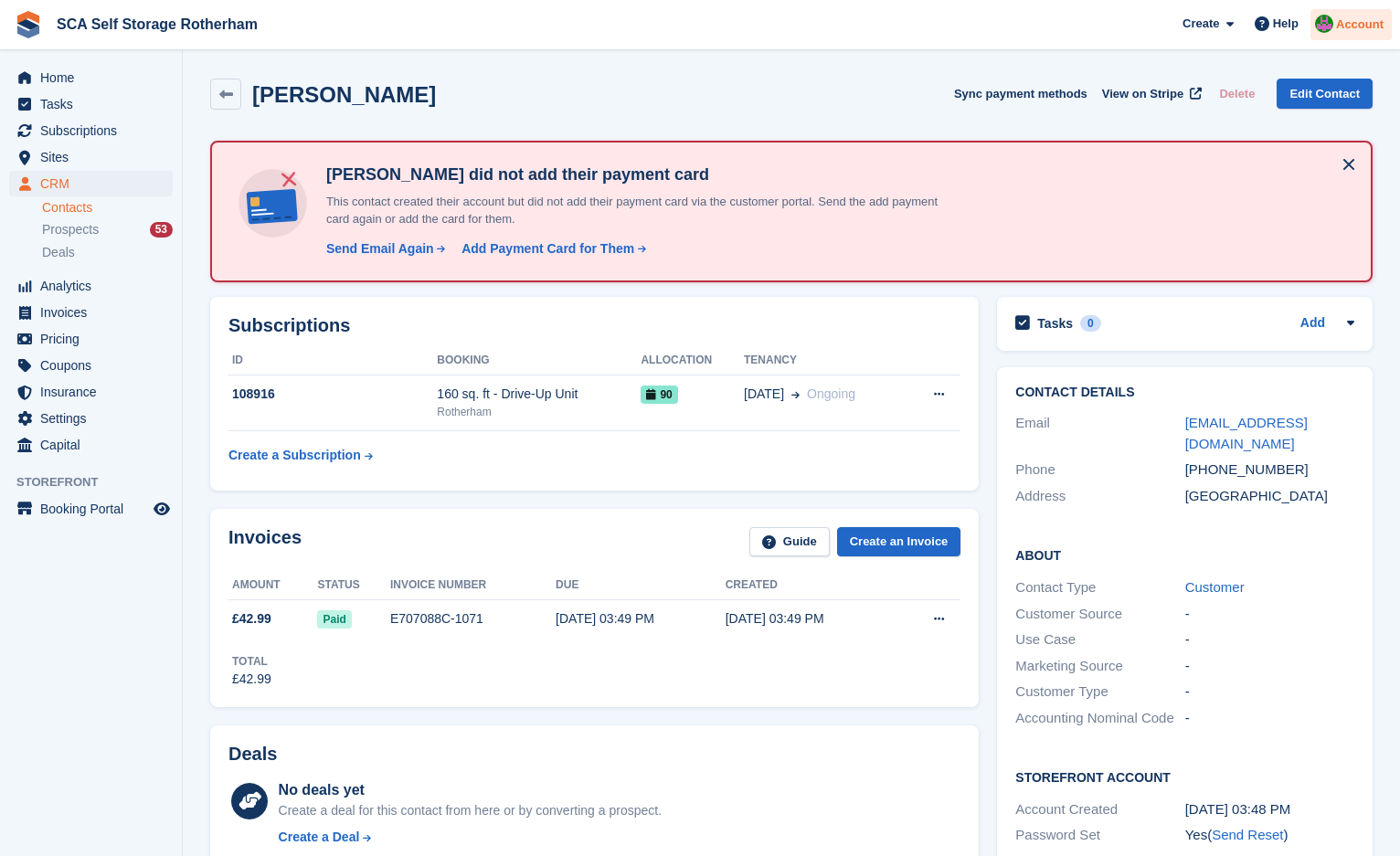
click at [1333, 27] on img at bounding box center [1324, 24] width 19 height 19
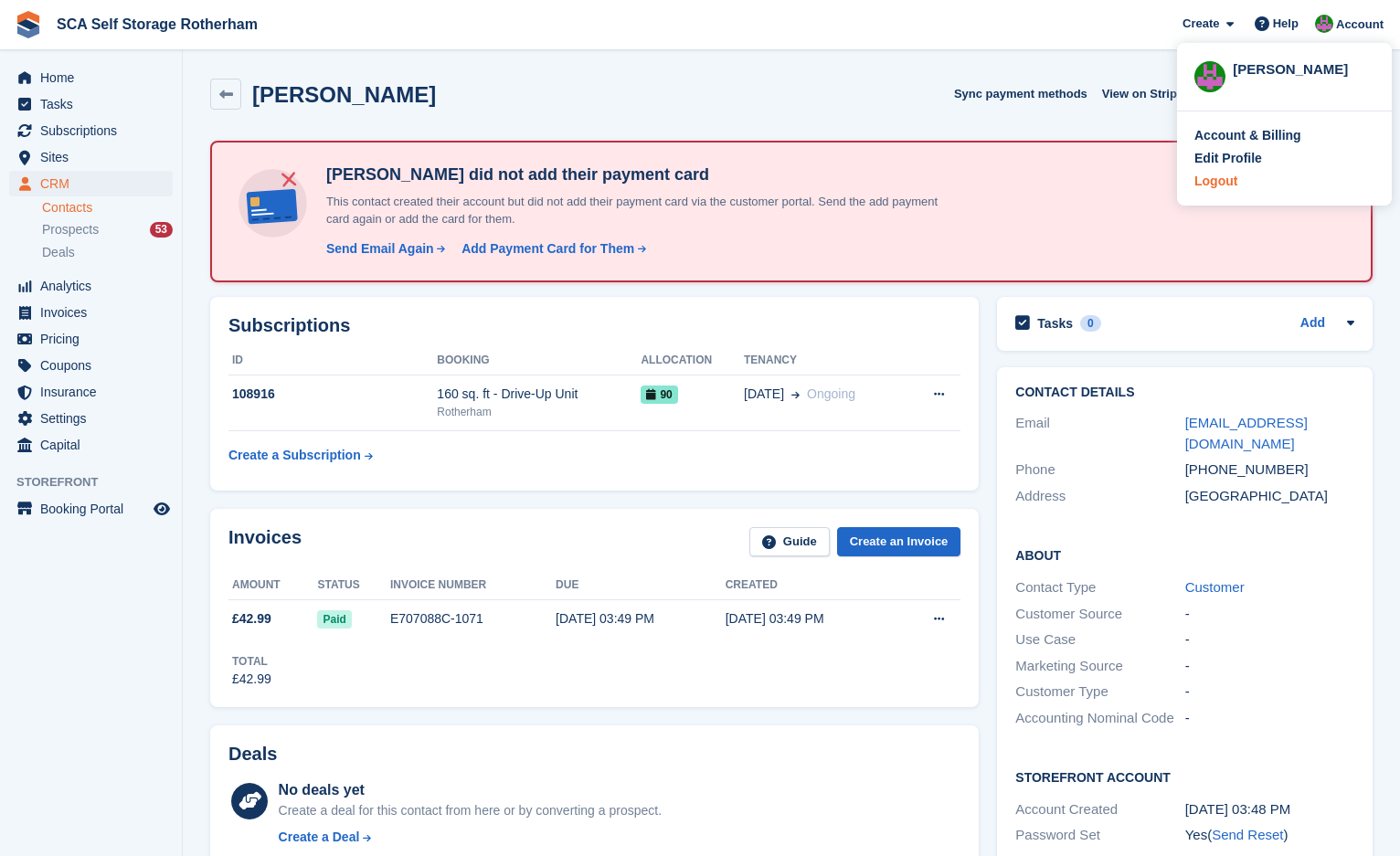
click at [1220, 185] on div "Logout" at bounding box center [1216, 181] width 43 height 19
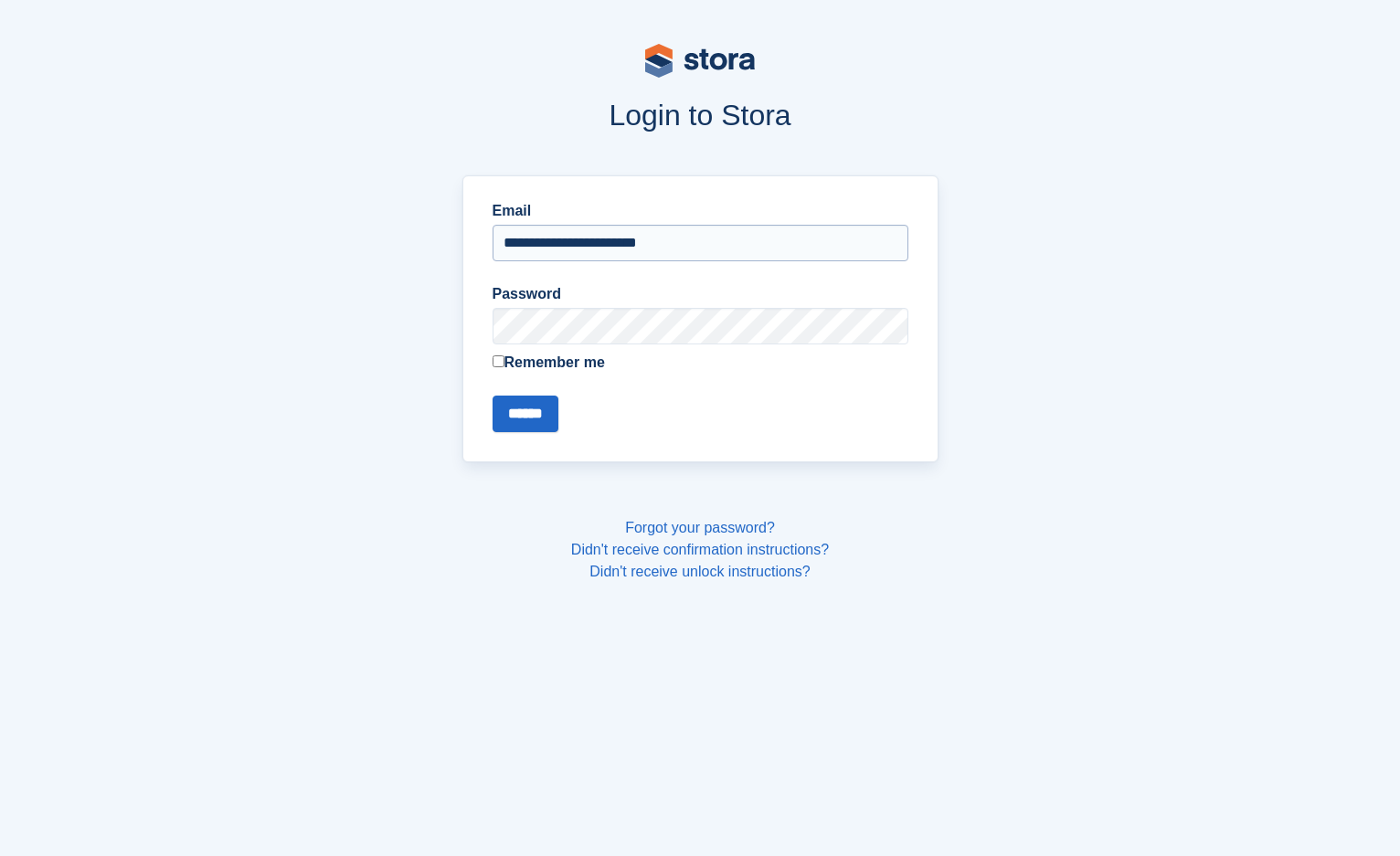
click at [527, 242] on input "**********" at bounding box center [700, 242] width 416 height 36
type input "**********"
click at [515, 424] on input "******" at bounding box center [525, 413] width 66 height 36
